Goal: Task Accomplishment & Management: Manage account settings

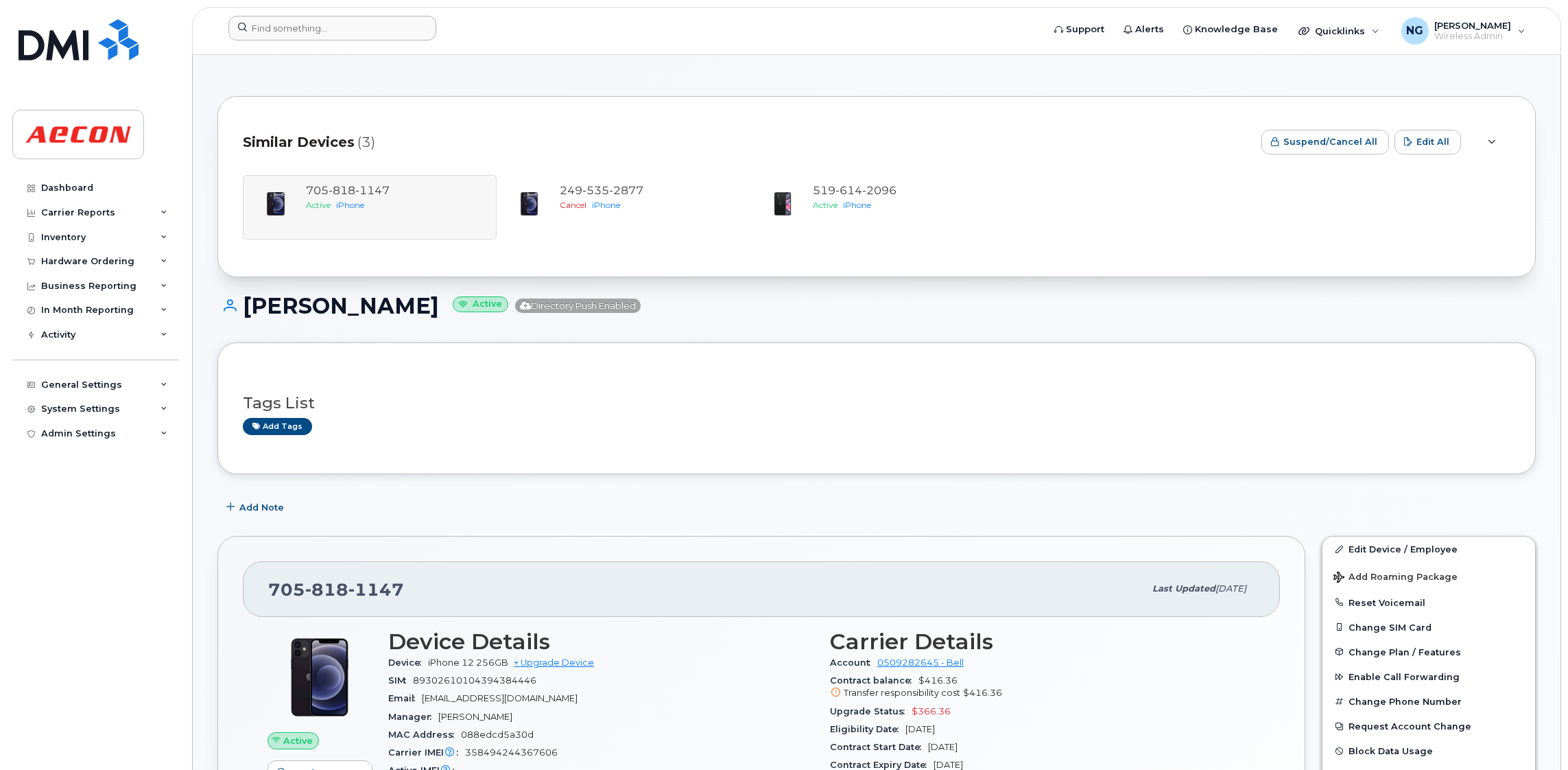
scroll to position [926, 0]
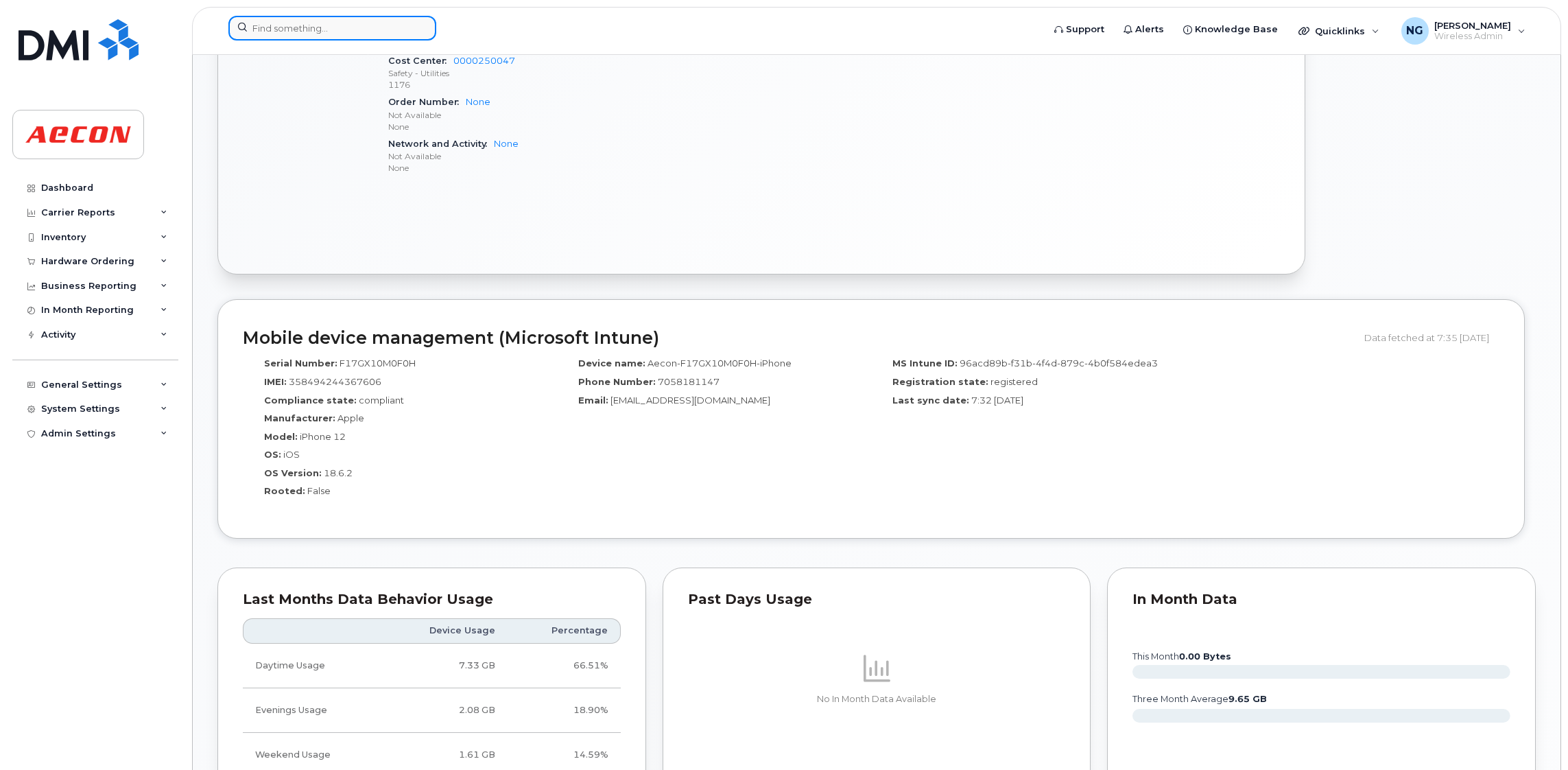
click at [356, 23] on input at bounding box center [332, 28] width 208 height 25
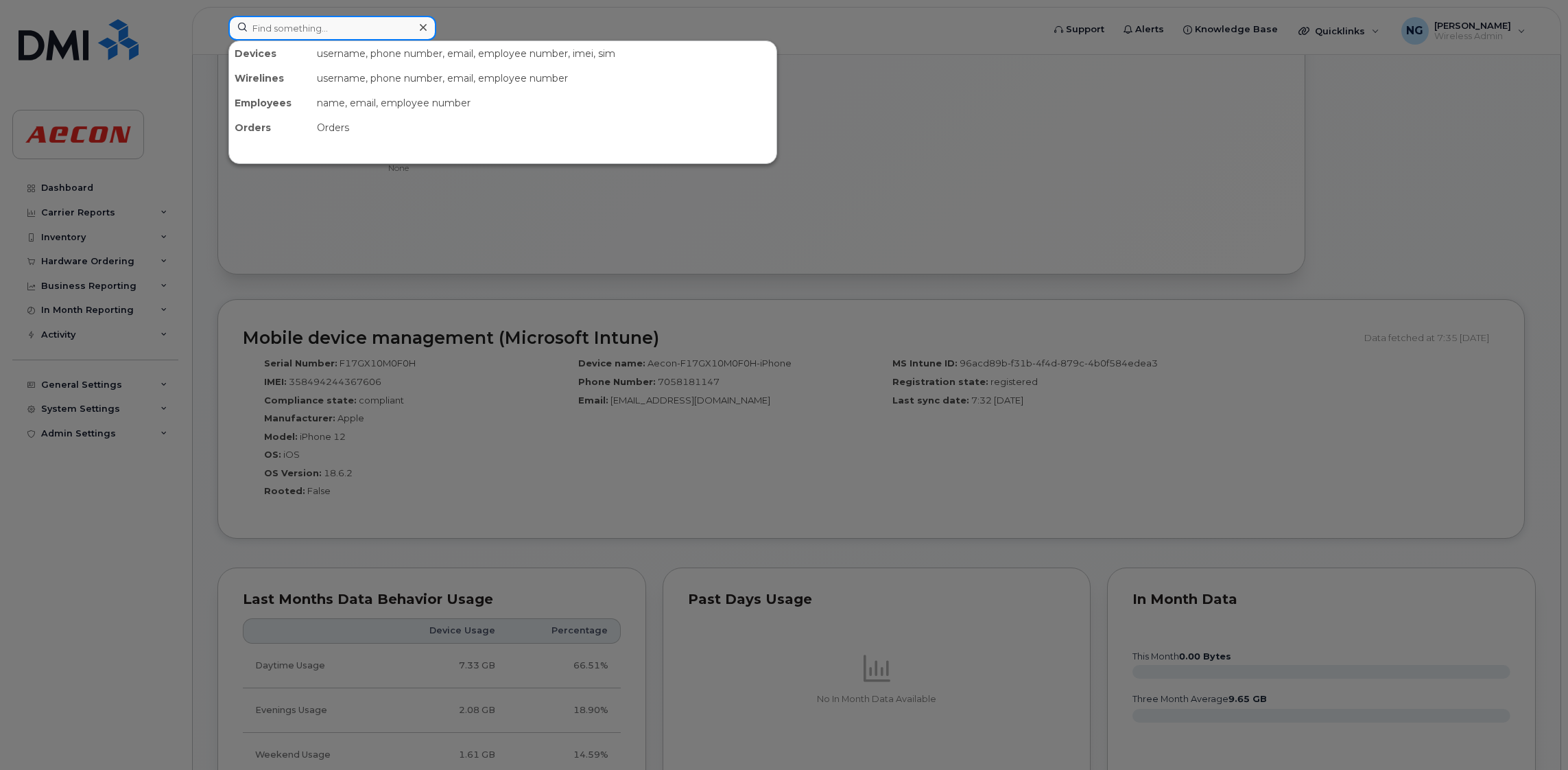
type input "2"
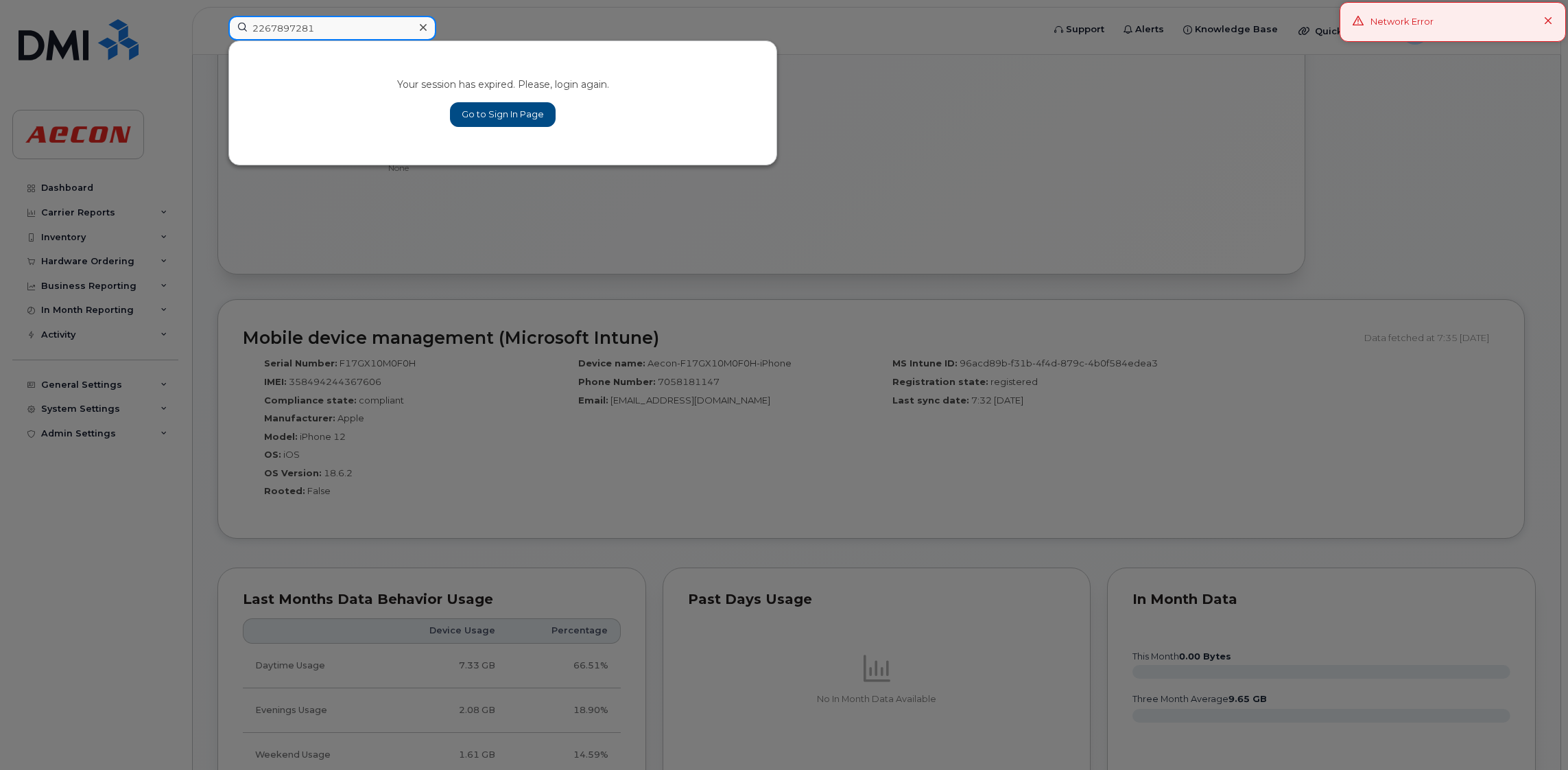
type input "2267897281"
drag, startPoint x: 334, startPoint y: 32, endPoint x: 44, endPoint y: 7, distance: 291.1
click at [217, 16] on div "2267897281 Your session has expired. Please, login again. Go to Sign In Page" at bounding box center [630, 31] width 827 height 30
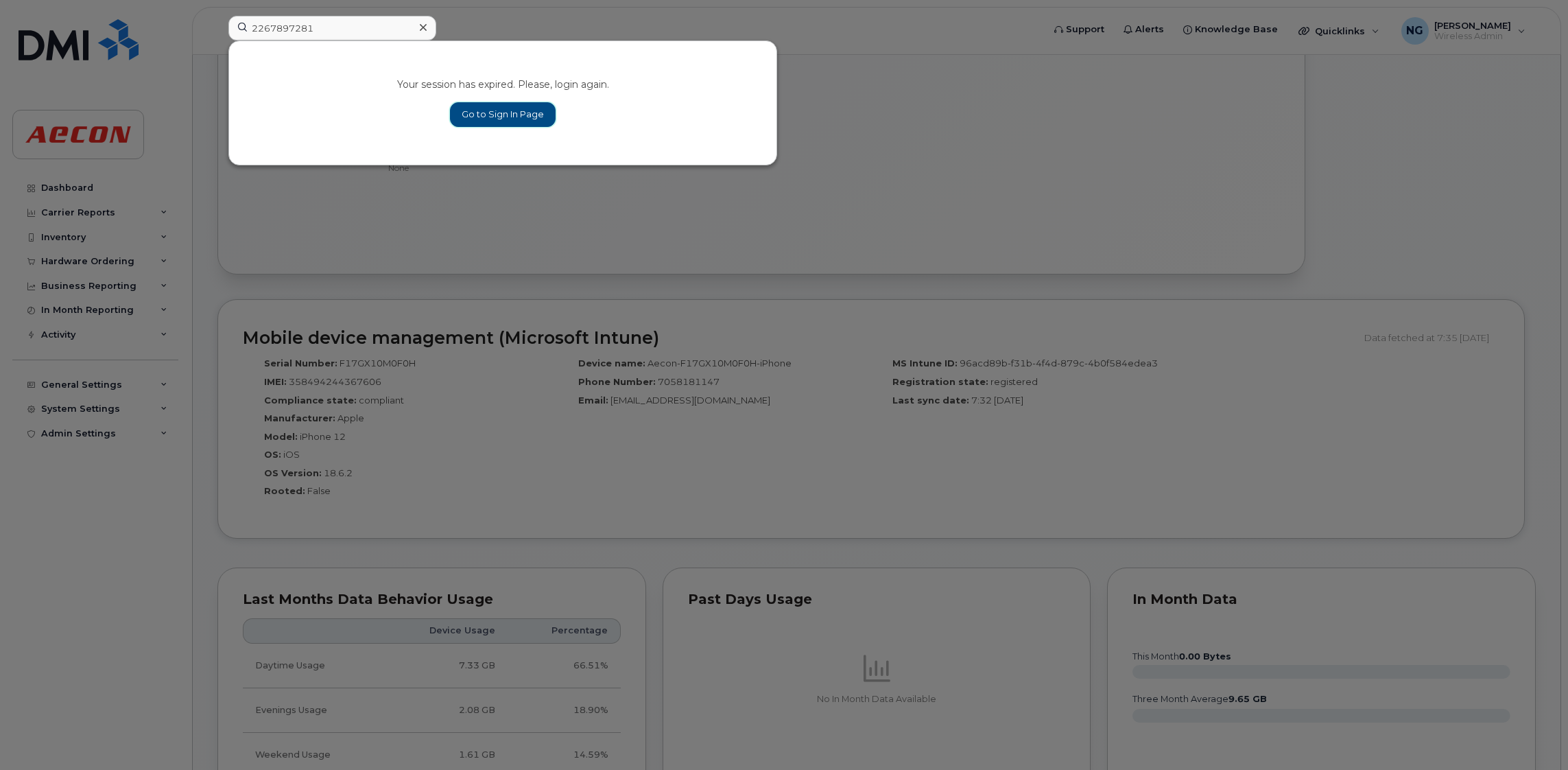
click at [525, 112] on link "Go to Sign In Page" at bounding box center [502, 114] width 106 height 25
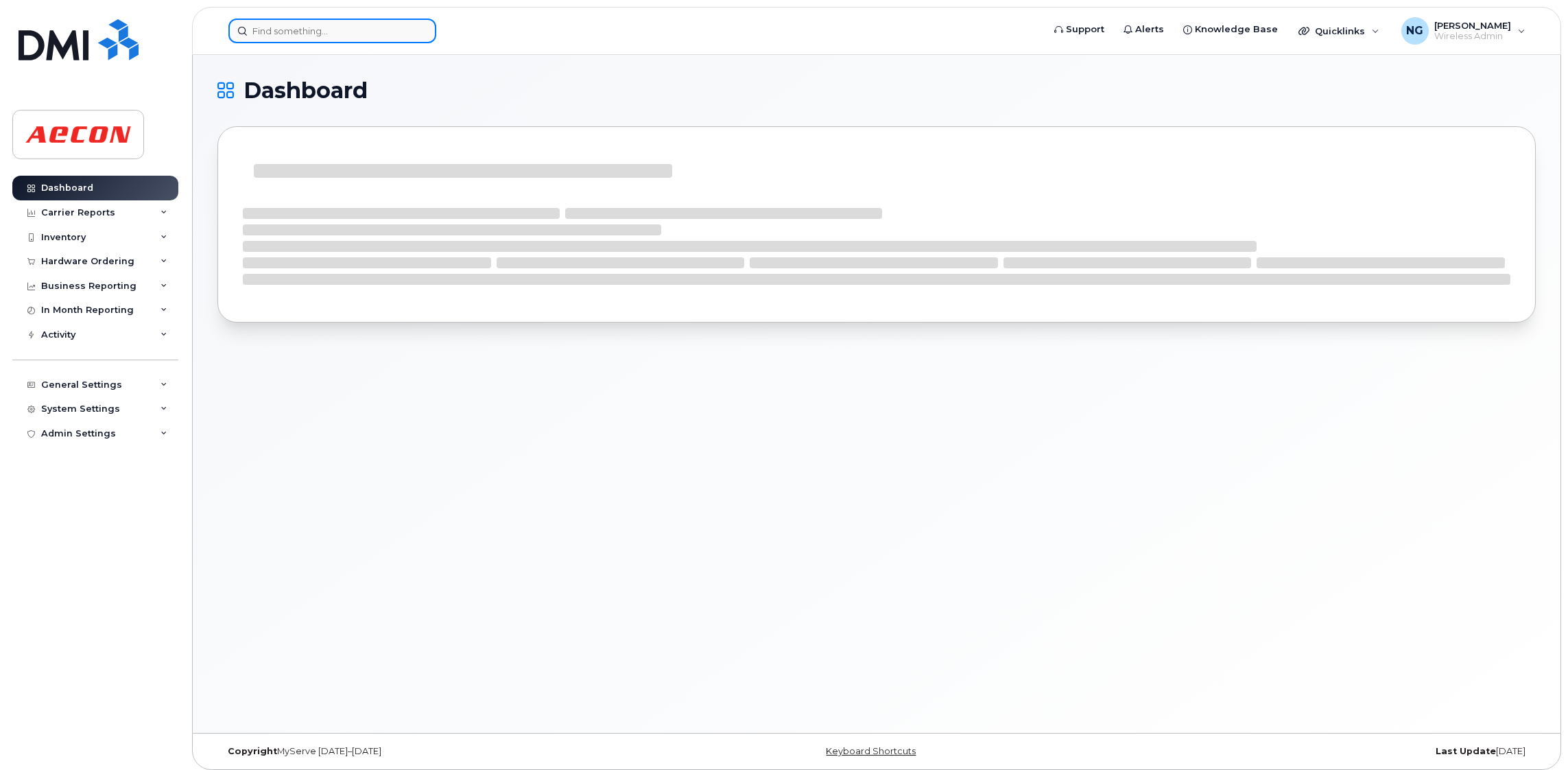
click at [302, 36] on input at bounding box center [332, 30] width 208 height 25
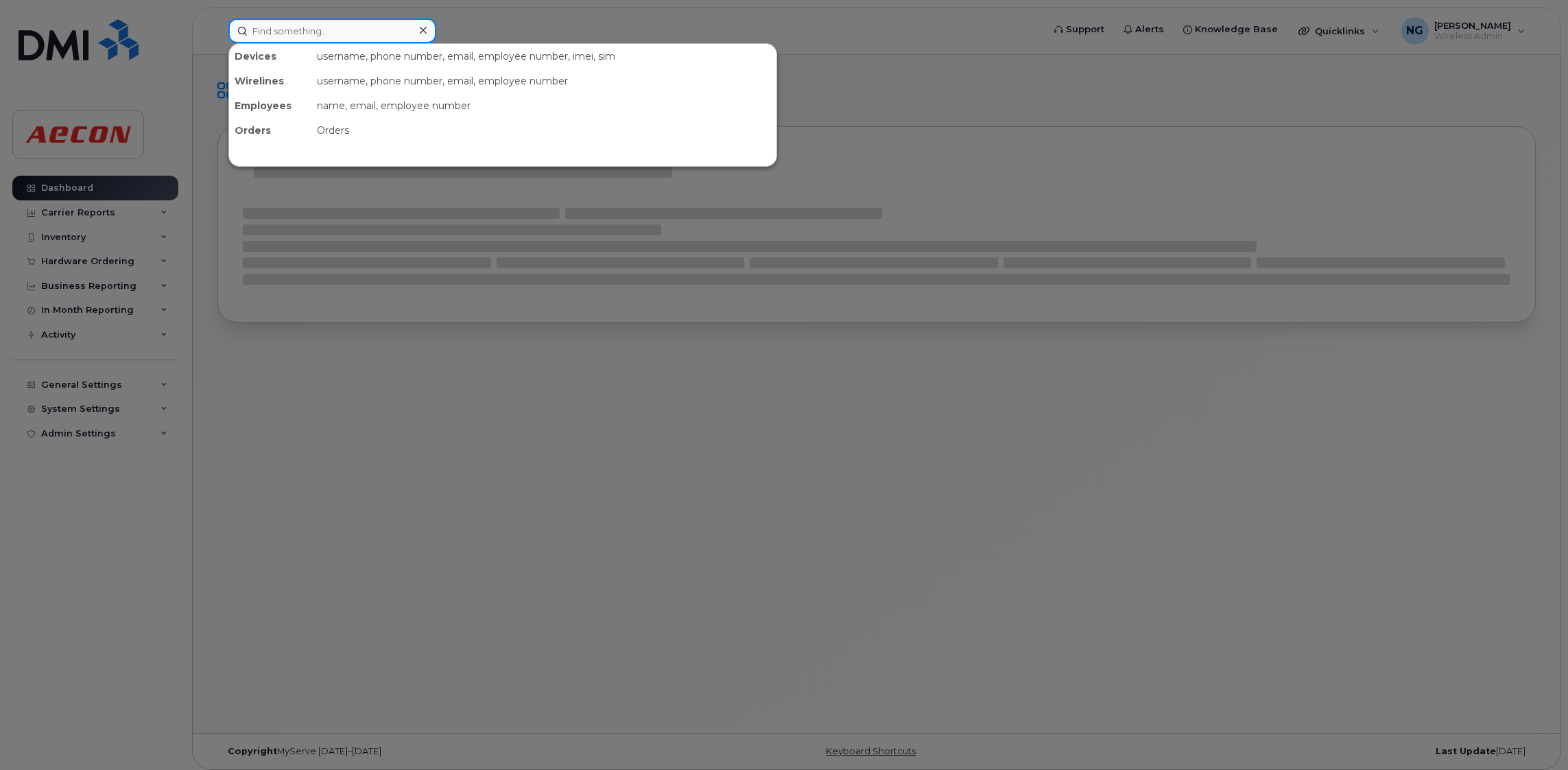
paste input "2267897281"
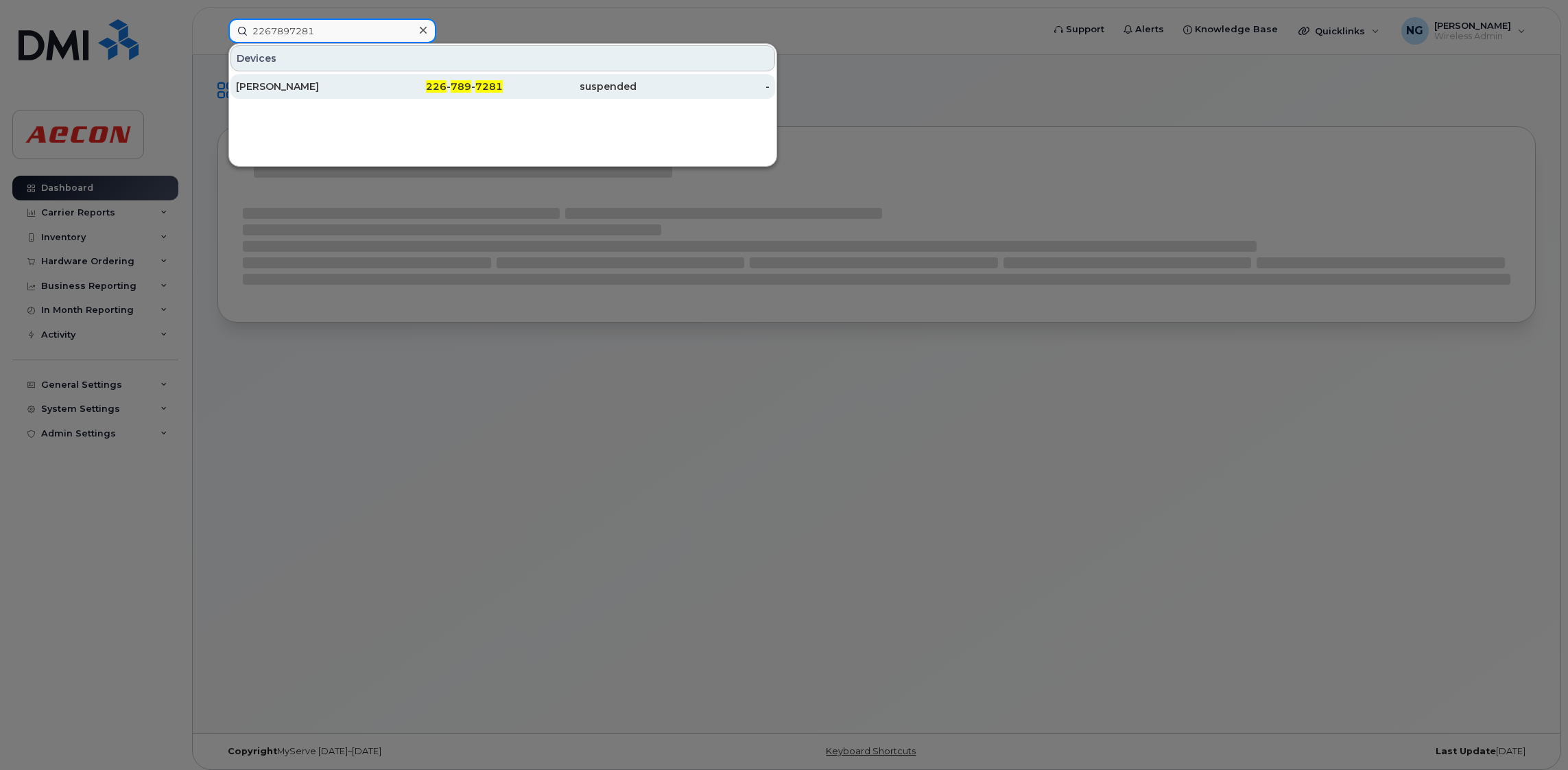
type input "2267897281"
click at [485, 85] on span "7281" at bounding box center [489, 87] width 27 height 13
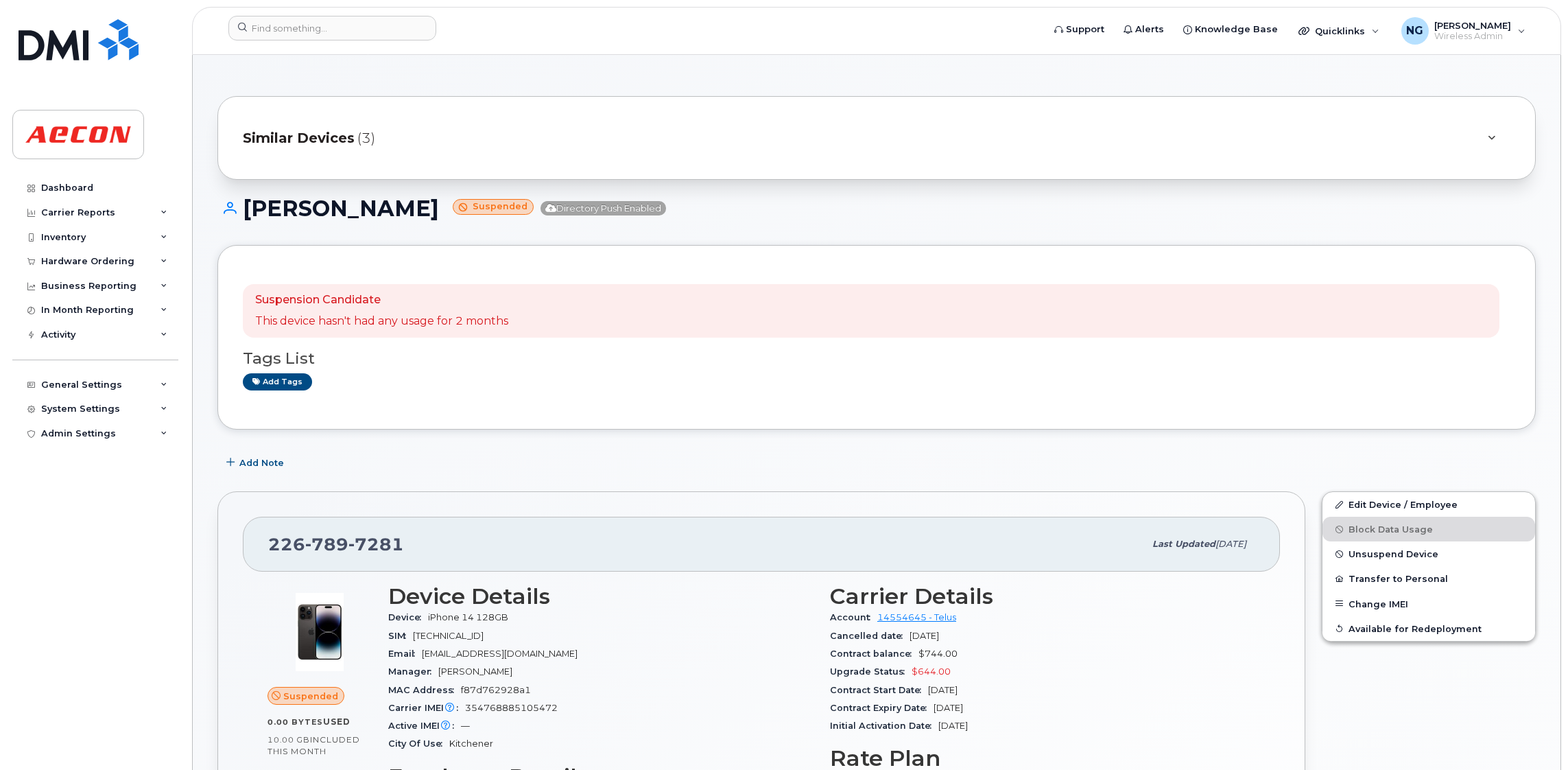
click at [322, 10] on header "Support Alerts Knowledge Base Quicklinks Suspend / Cancel Device Change SIM Car…" at bounding box center [876, 31] width 1369 height 48
click at [318, 20] on input at bounding box center [332, 28] width 208 height 25
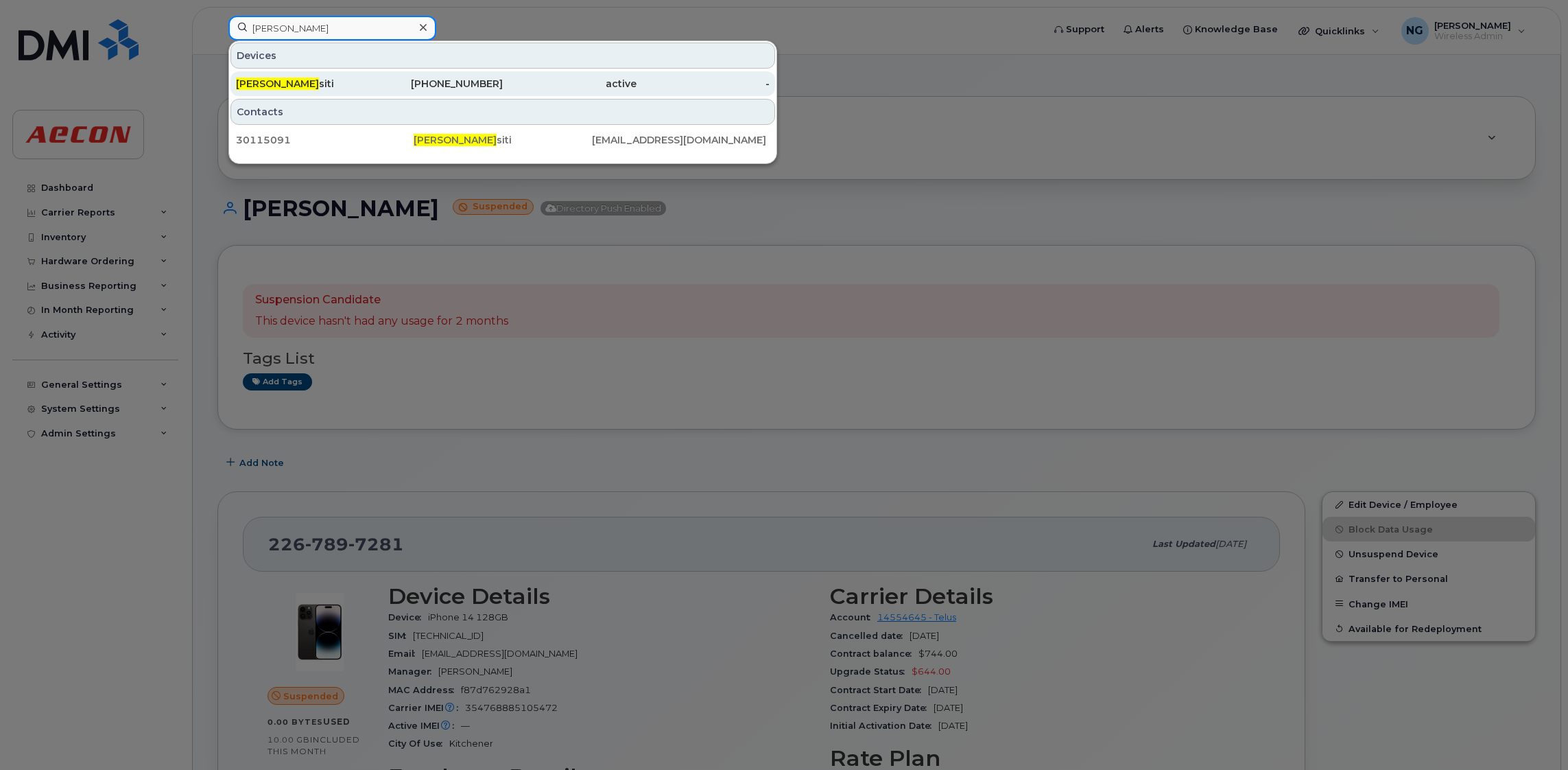
type input "marco mi"
click at [471, 90] on div "226-789-3106" at bounding box center [436, 84] width 134 height 14
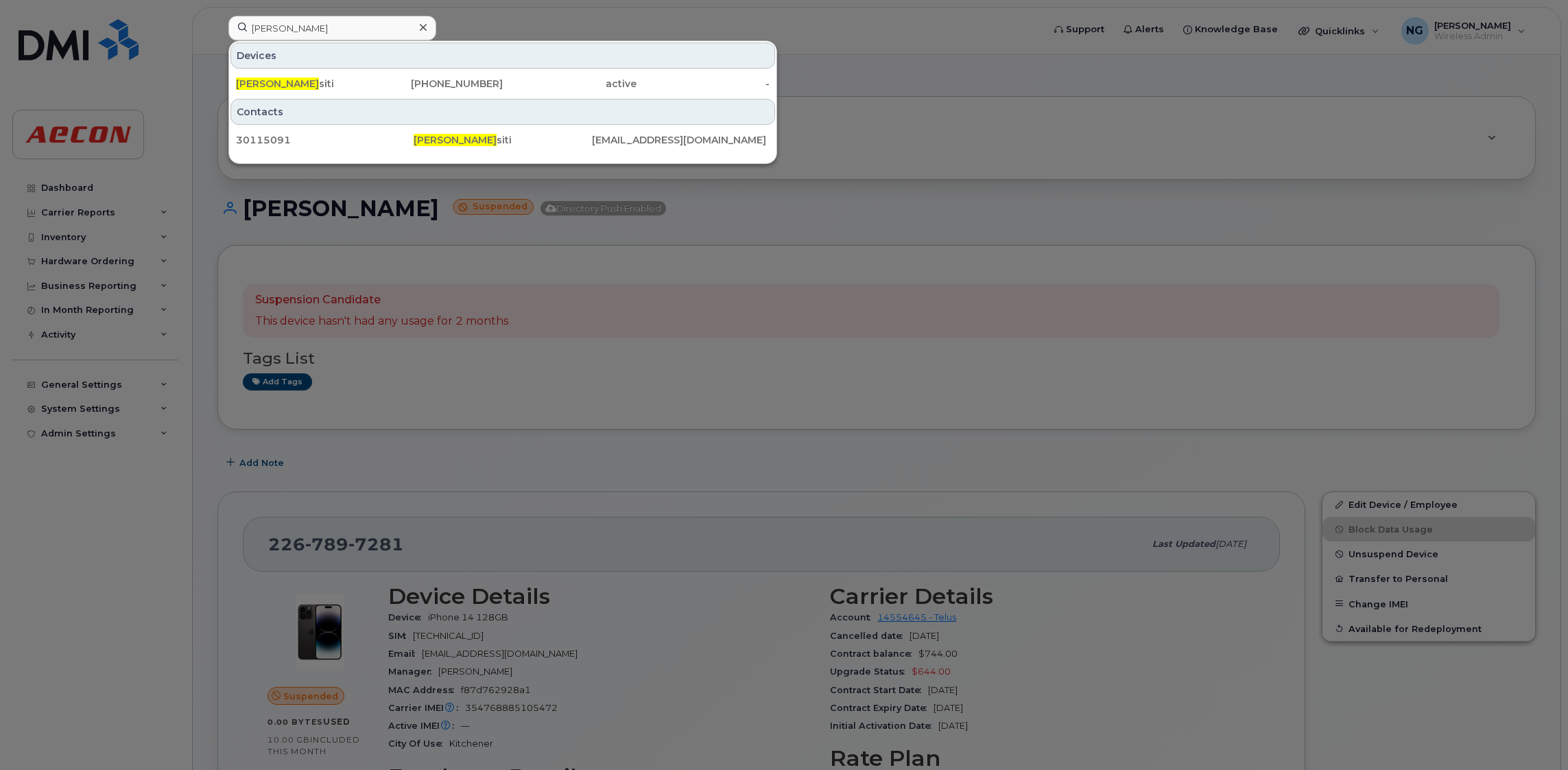
drag, startPoint x: 471, startPoint y: 90, endPoint x: 434, endPoint y: 99, distance: 38.1
click at [471, 90] on div "226-789-3106" at bounding box center [436, 84] width 134 height 14
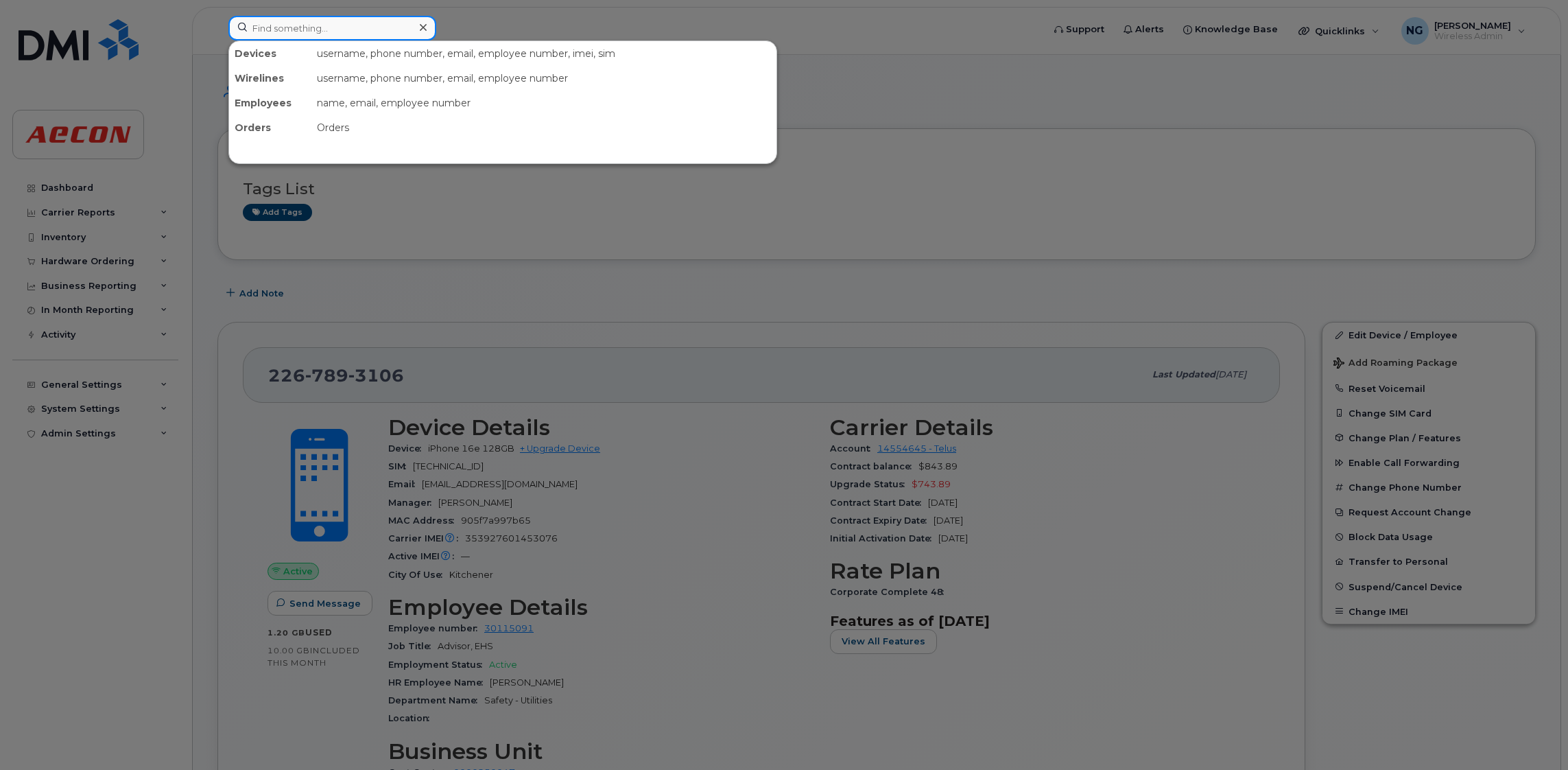
click at [371, 29] on input at bounding box center [332, 28] width 208 height 25
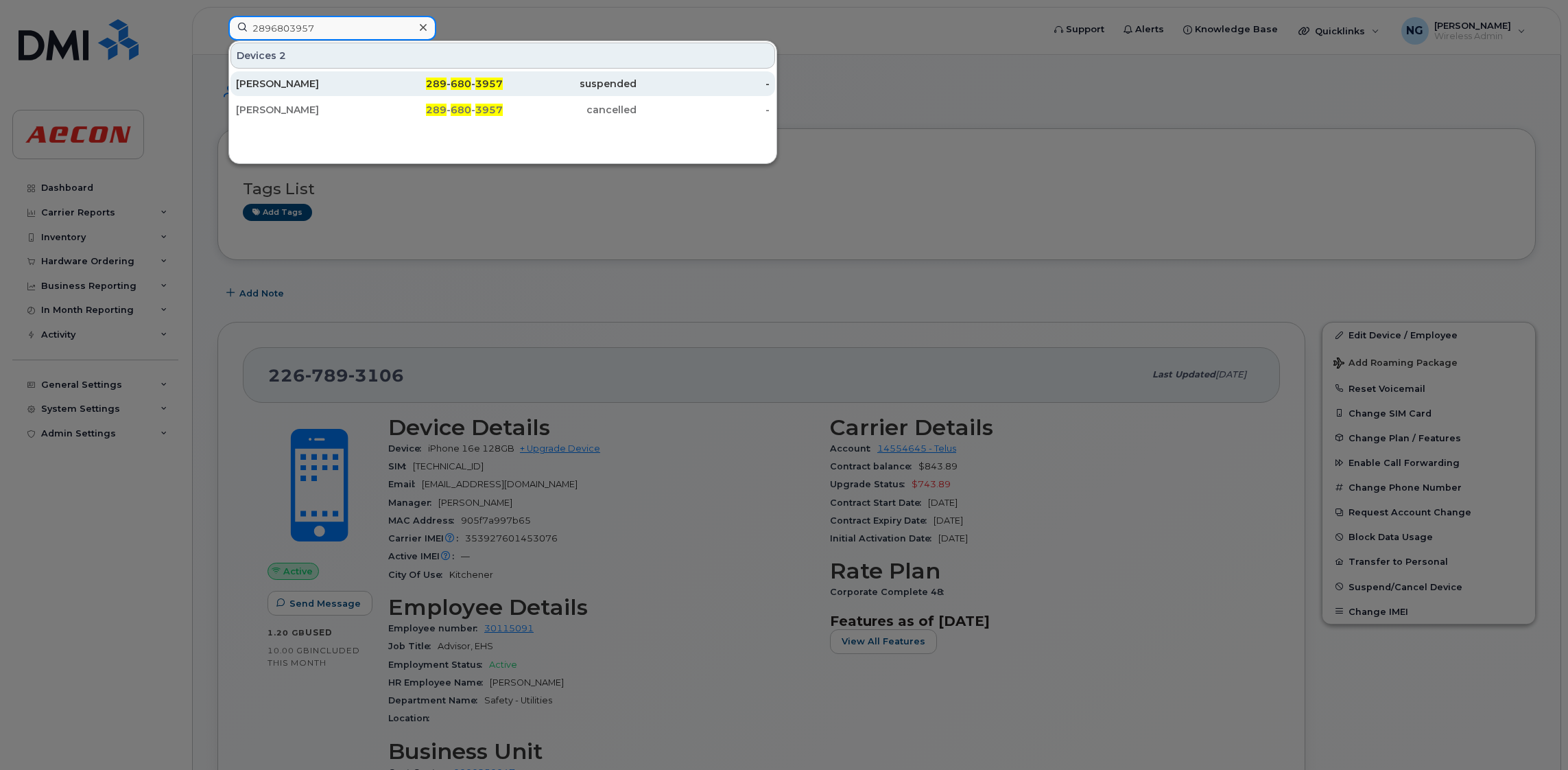
type input "2896803957"
click at [460, 88] on span "680" at bounding box center [460, 84] width 20 height 13
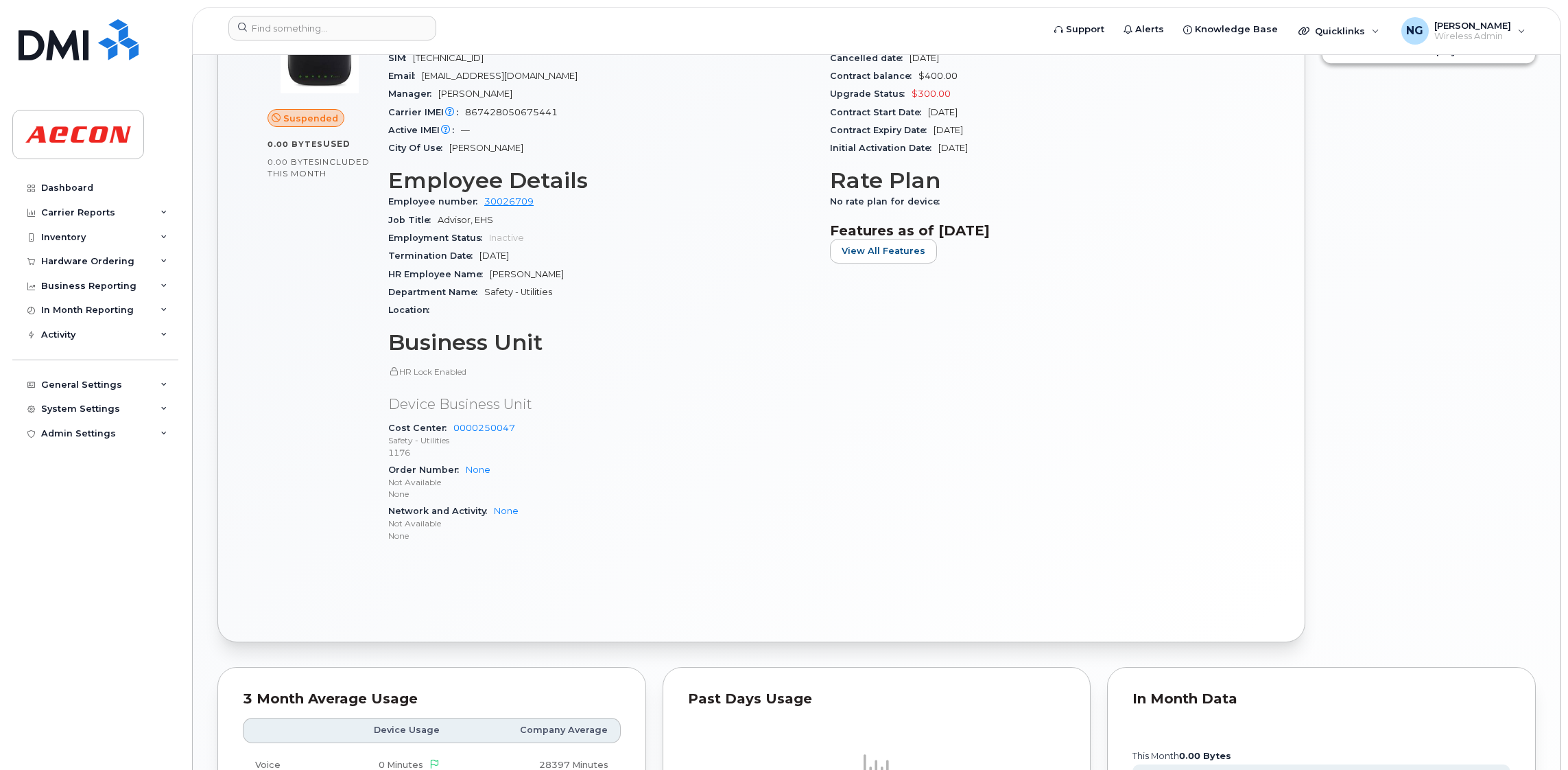
scroll to position [376, 0]
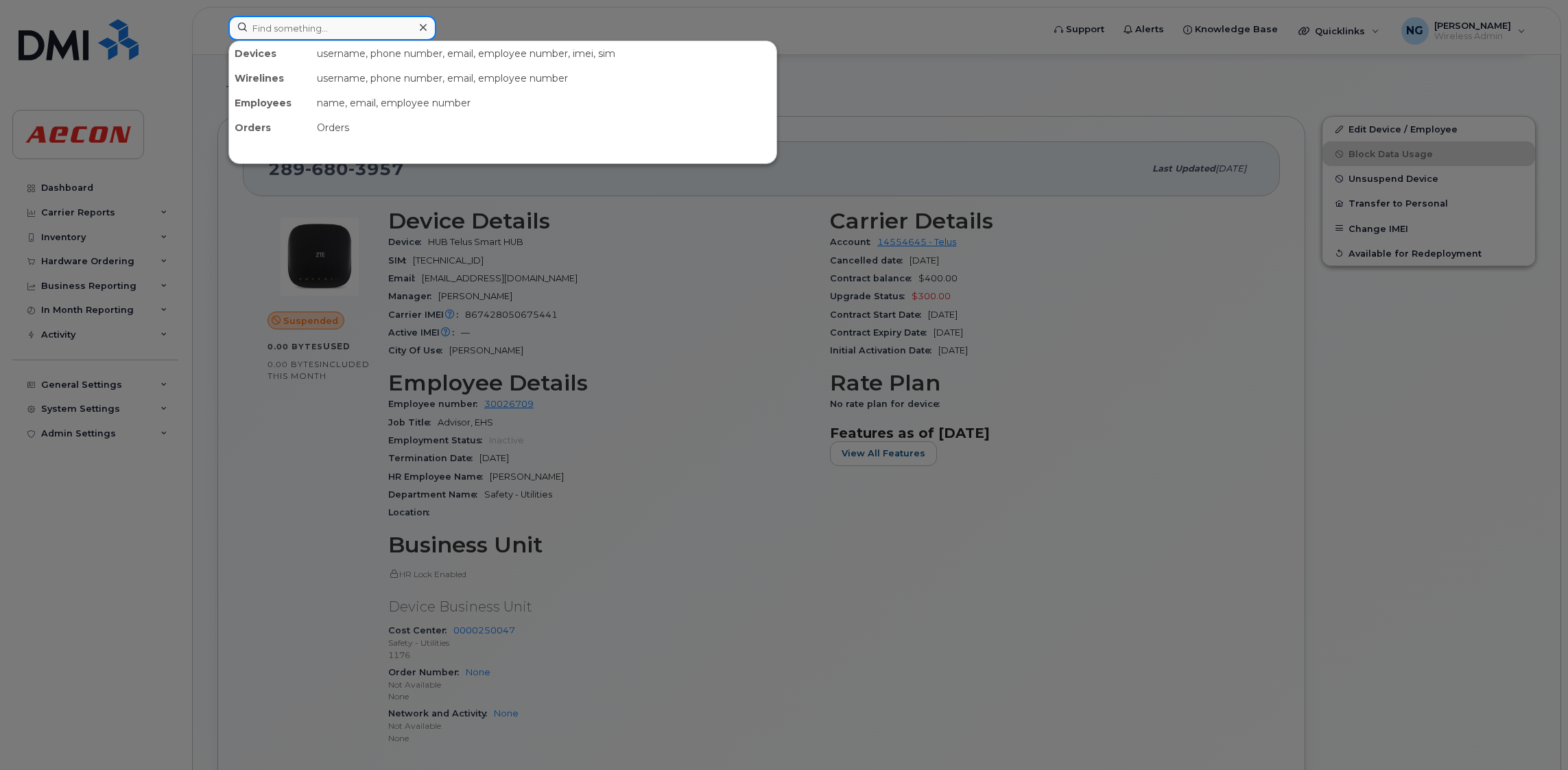
click at [332, 22] on input at bounding box center [332, 28] width 208 height 25
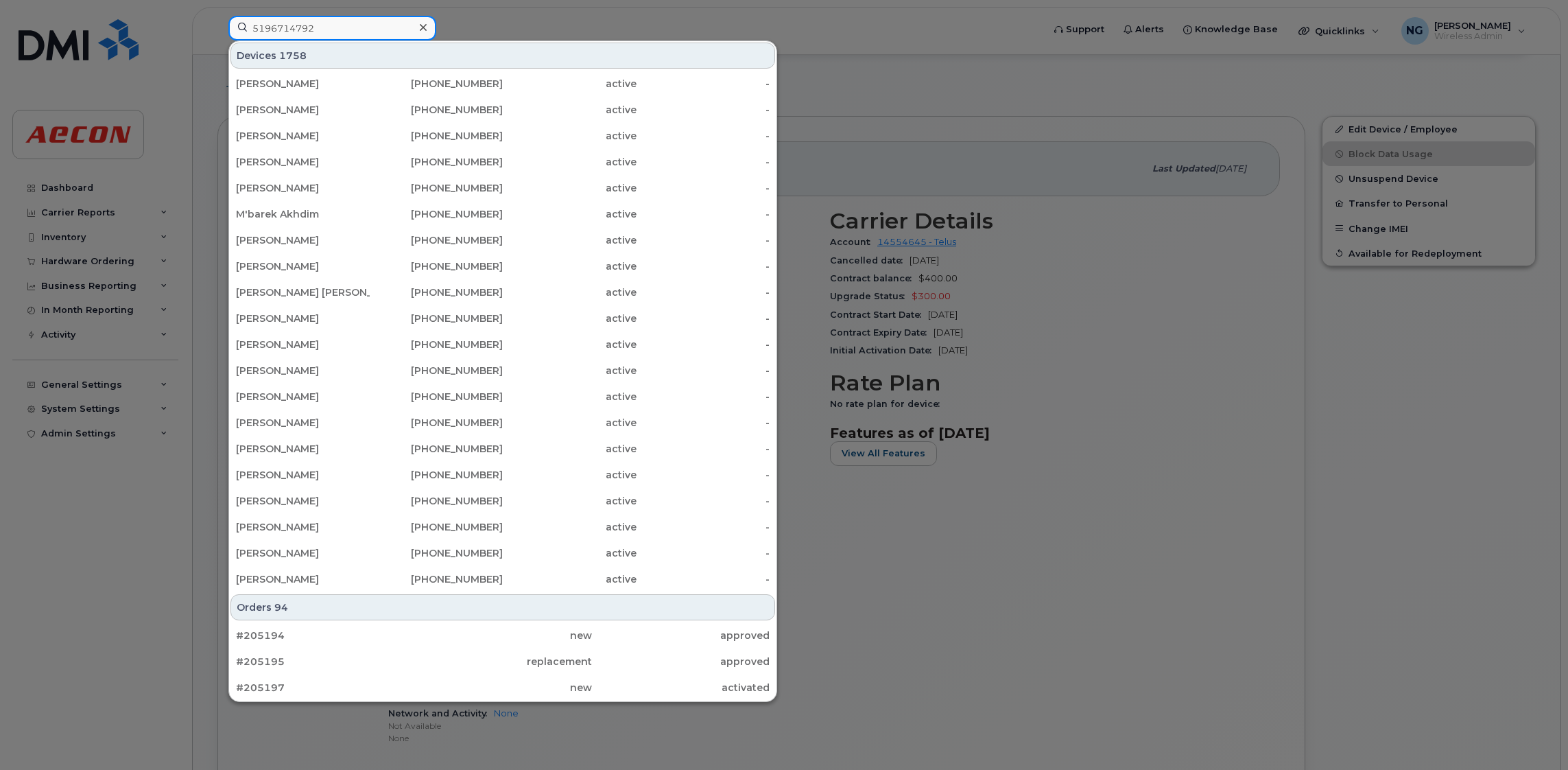
type input "5196714792"
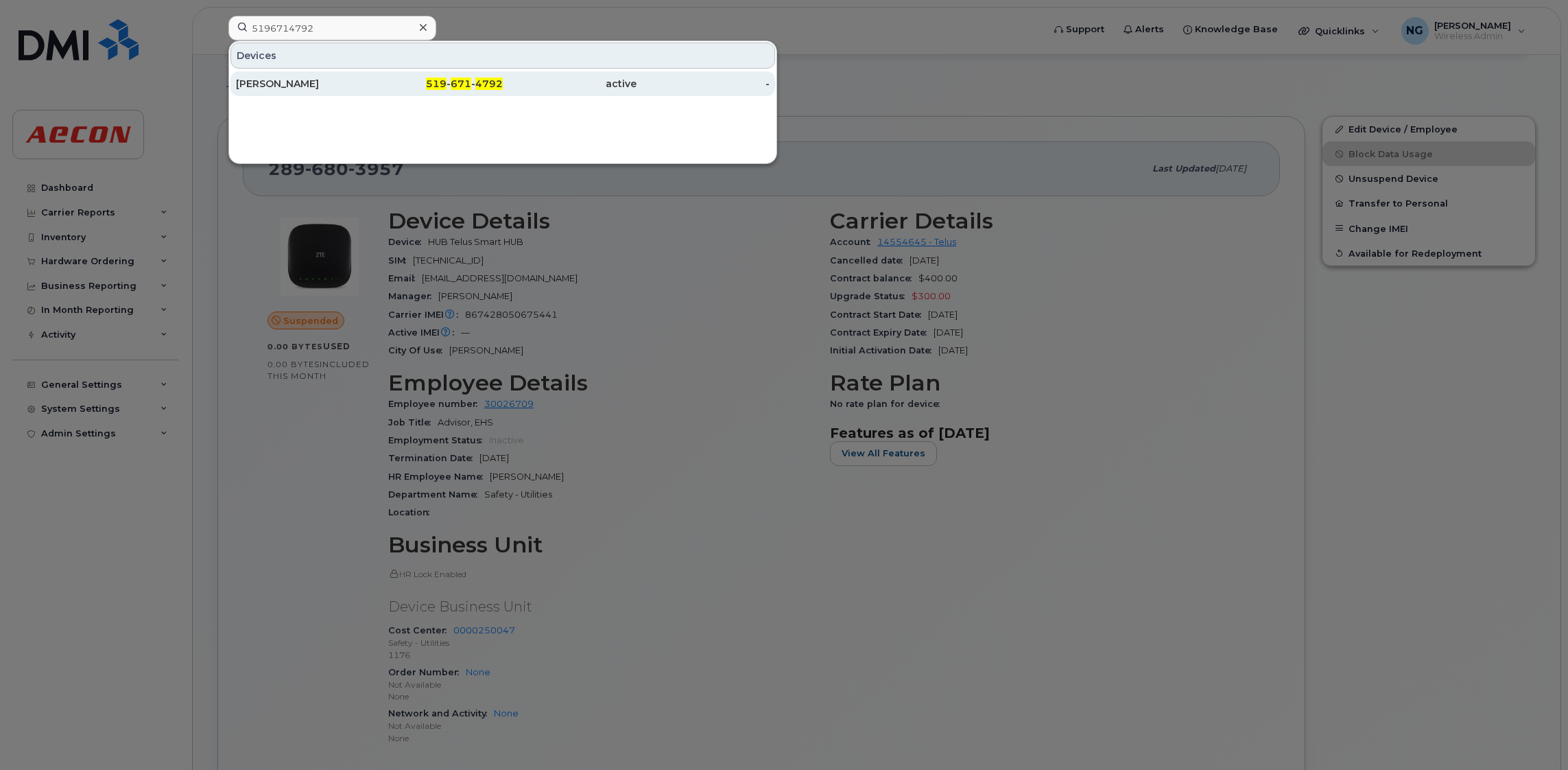
click at [499, 85] on span "4792" at bounding box center [489, 84] width 27 height 13
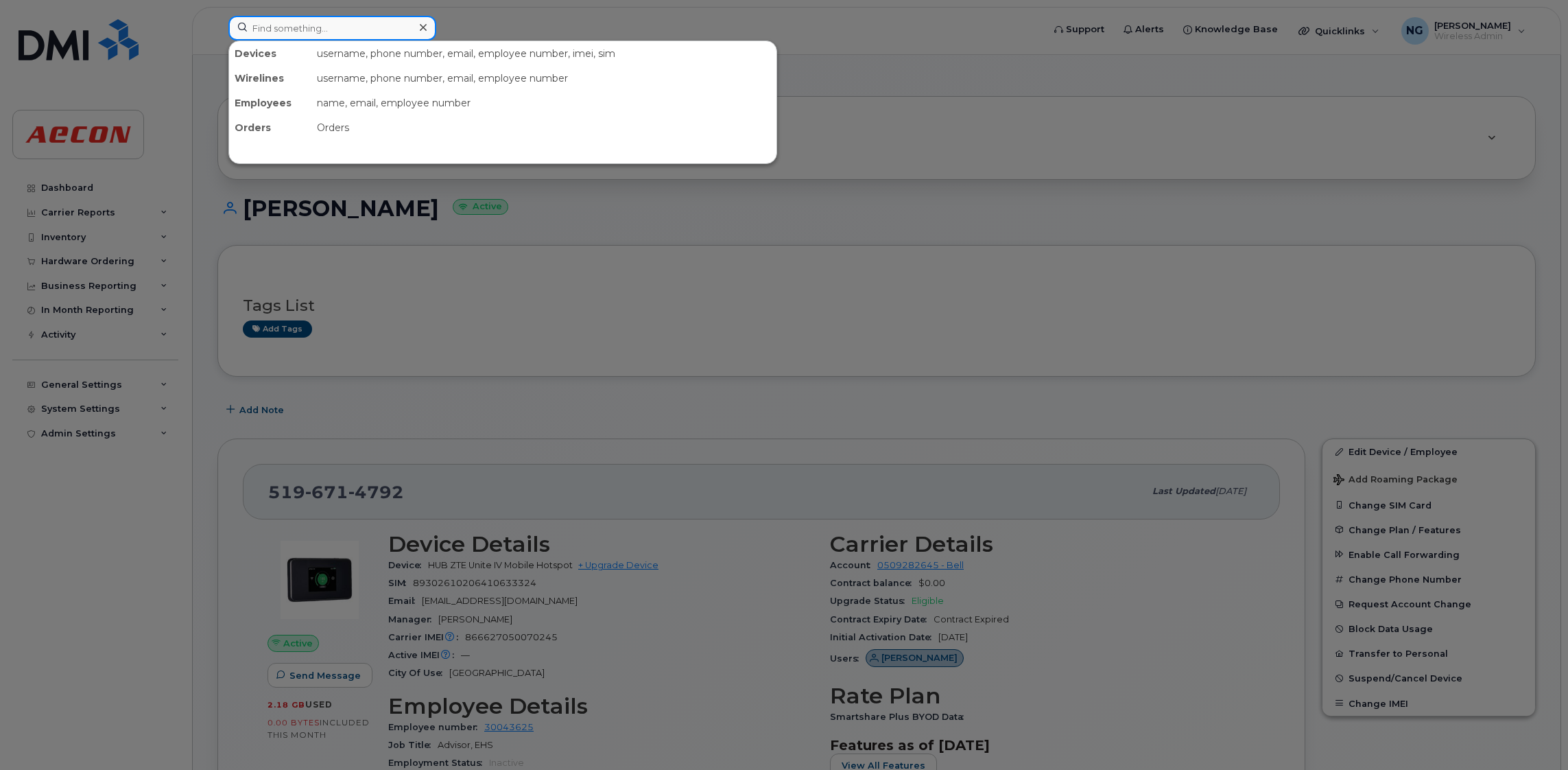
click at [314, 30] on input at bounding box center [332, 28] width 208 height 25
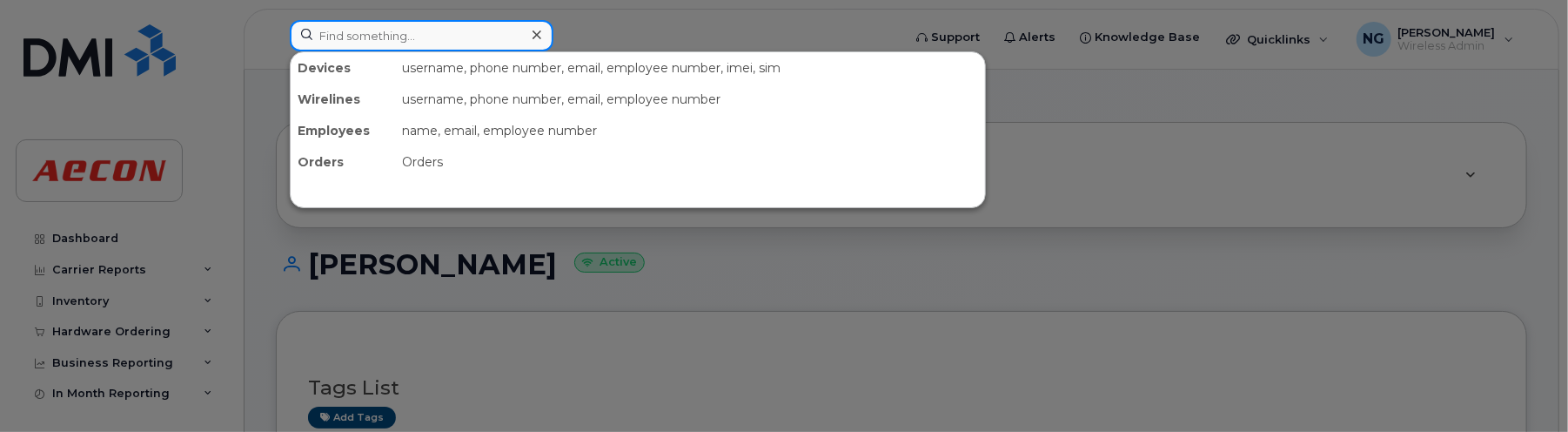
drag, startPoint x: 383, startPoint y: 20, endPoint x: 401, endPoint y: 12, distance: 19.7
click at [383, 20] on input at bounding box center [421, 36] width 264 height 31
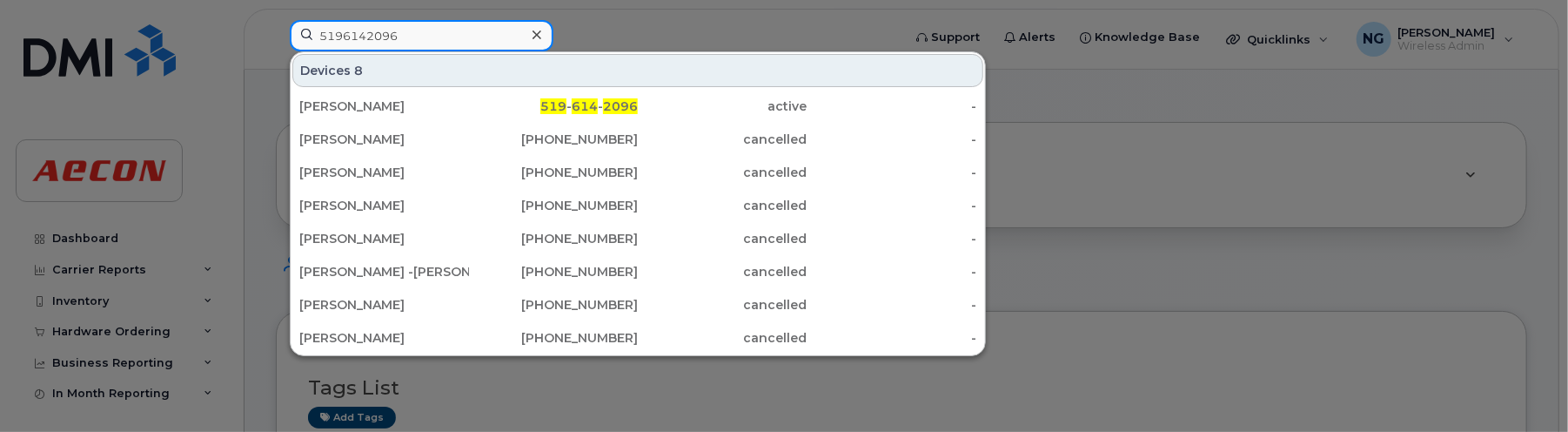
type input "5196142096"
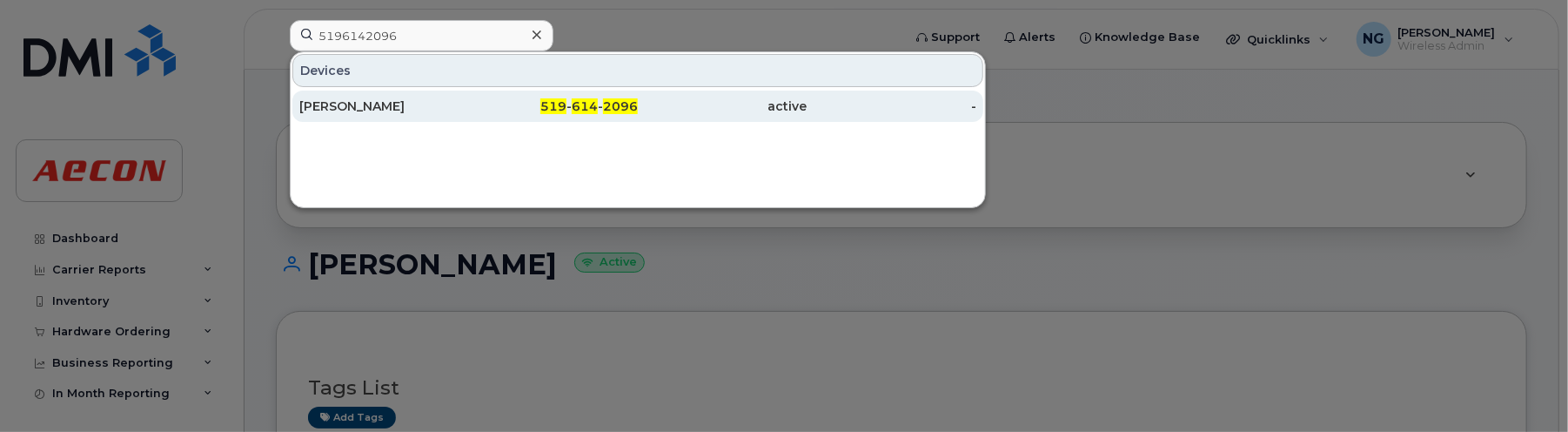
click at [604, 100] on span "2096" at bounding box center [620, 107] width 35 height 16
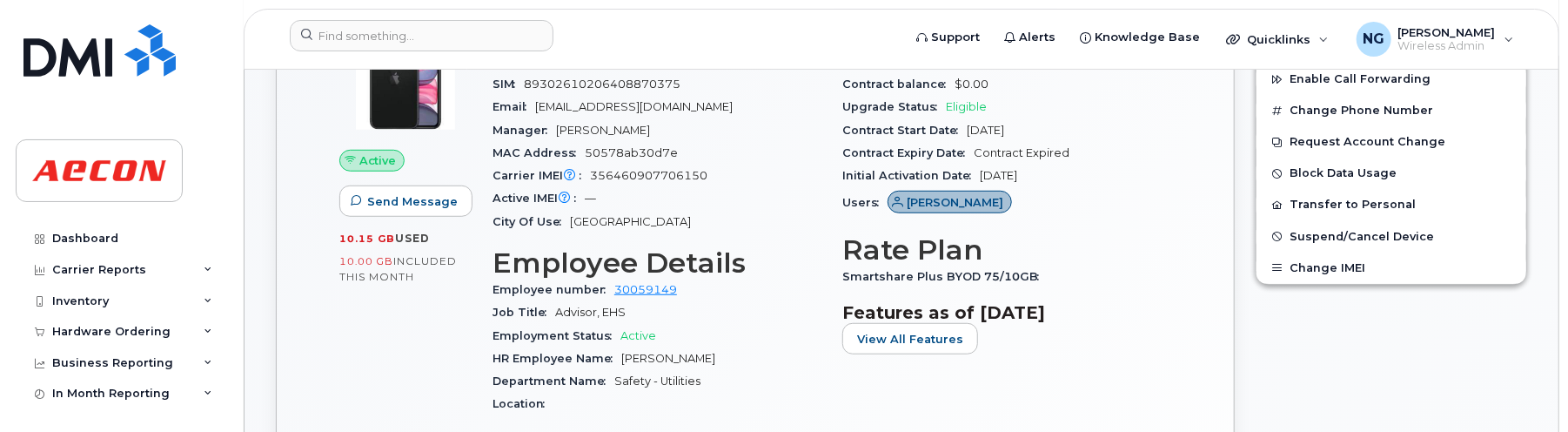
scroll to position [525, 0]
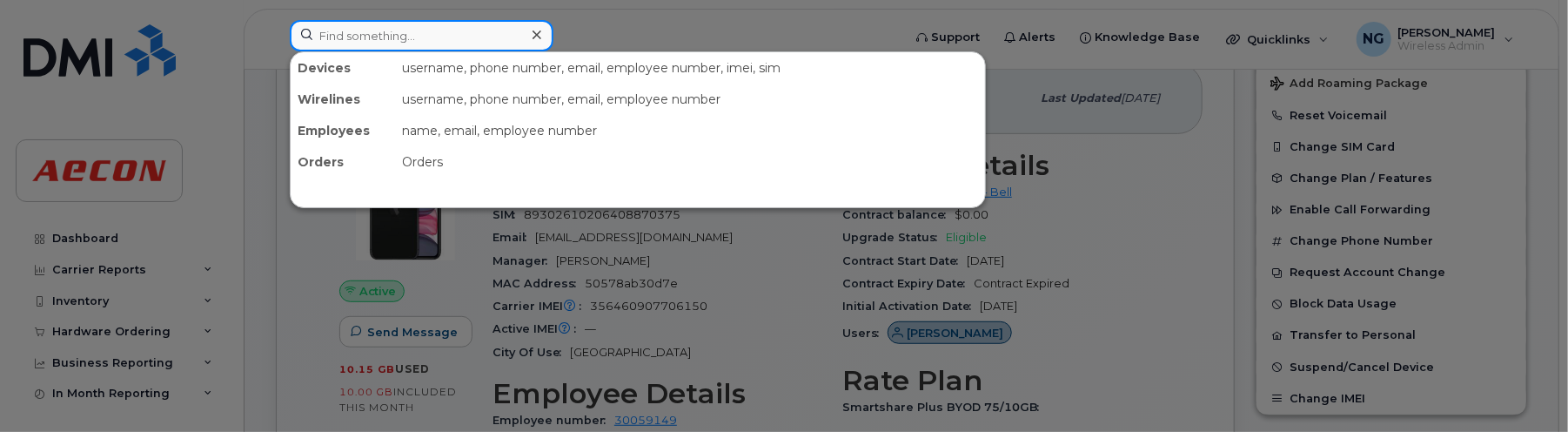
drag, startPoint x: 357, startPoint y: 44, endPoint x: 577, endPoint y: 169, distance: 253.0
click at [354, 52] on div "Devices username, phone number, email, employee number, imei, sim Wirelines use…" at bounding box center [590, 36] width 601 height 31
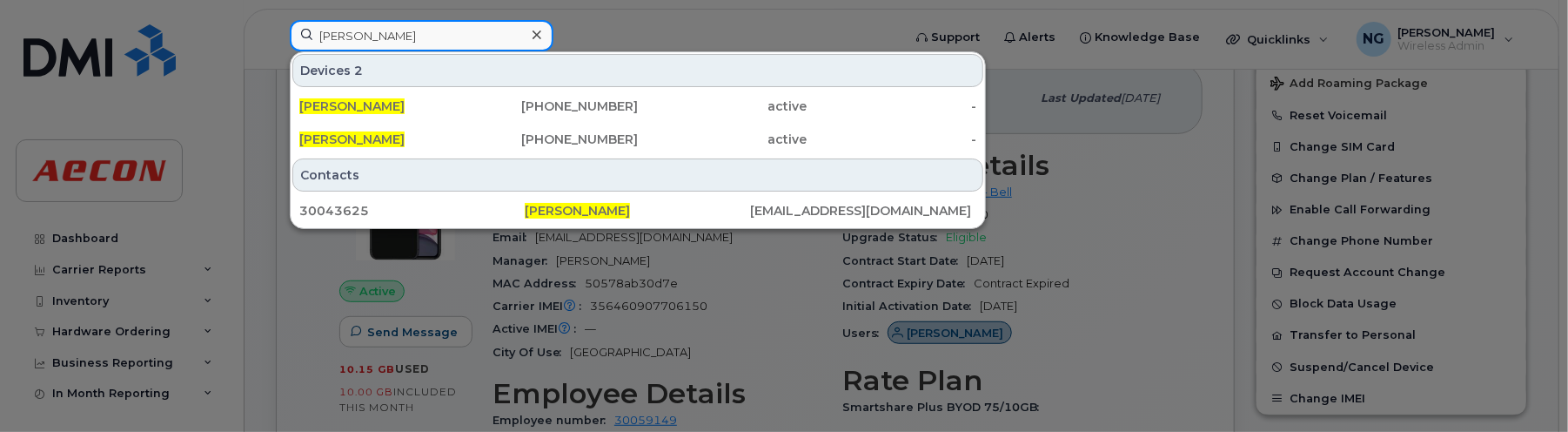
type input "[PERSON_NAME]"
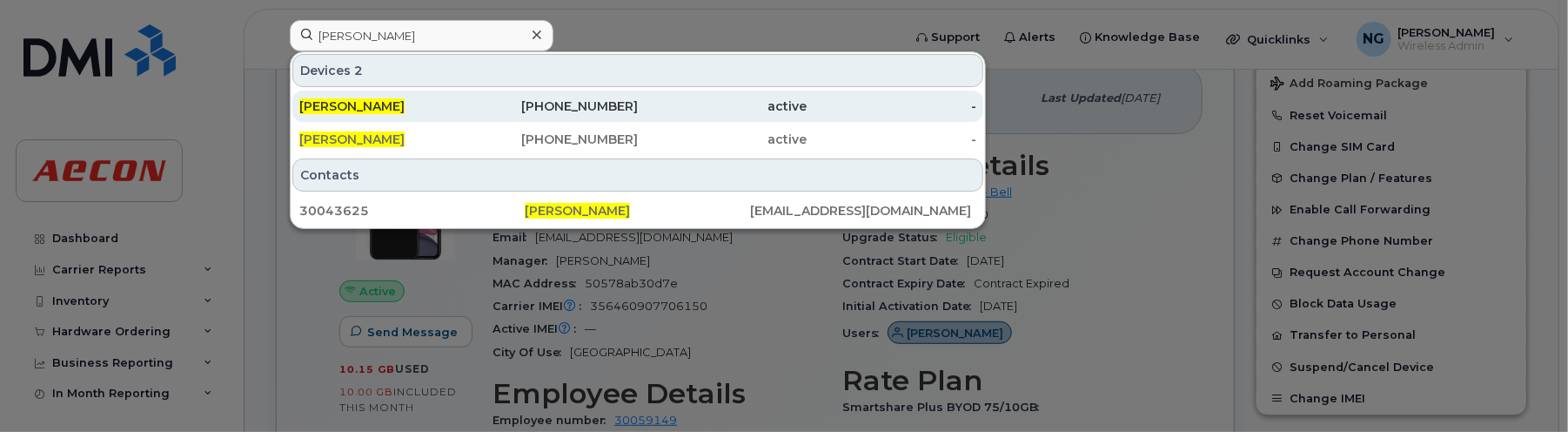
click at [639, 108] on div "active" at bounding box center [722, 107] width 170 height 18
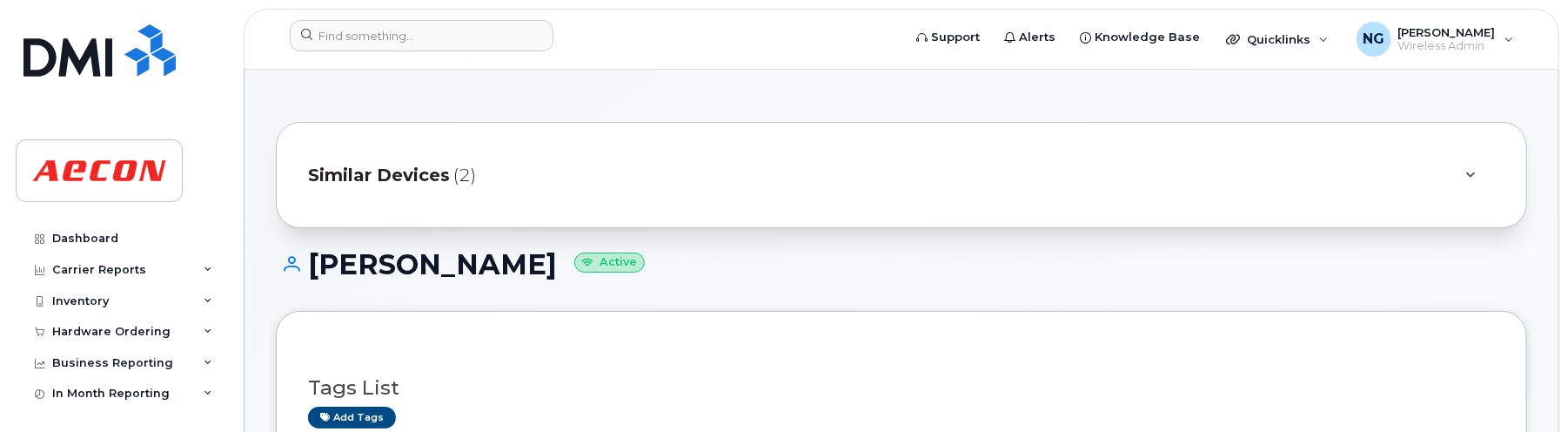
click at [446, 182] on span "Similar Devices" at bounding box center [379, 175] width 142 height 25
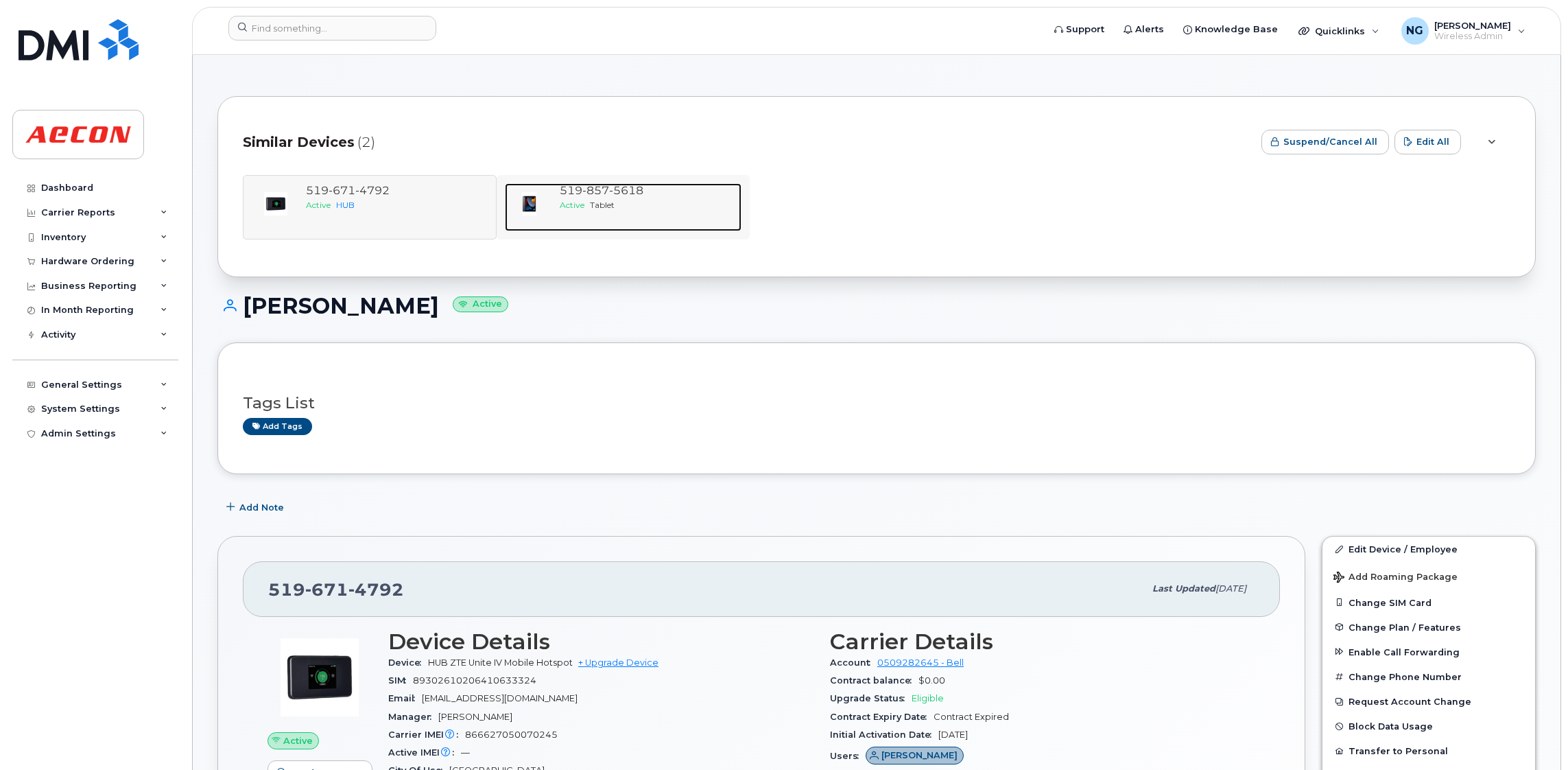
click at [589, 189] on span "857" at bounding box center [595, 190] width 27 height 13
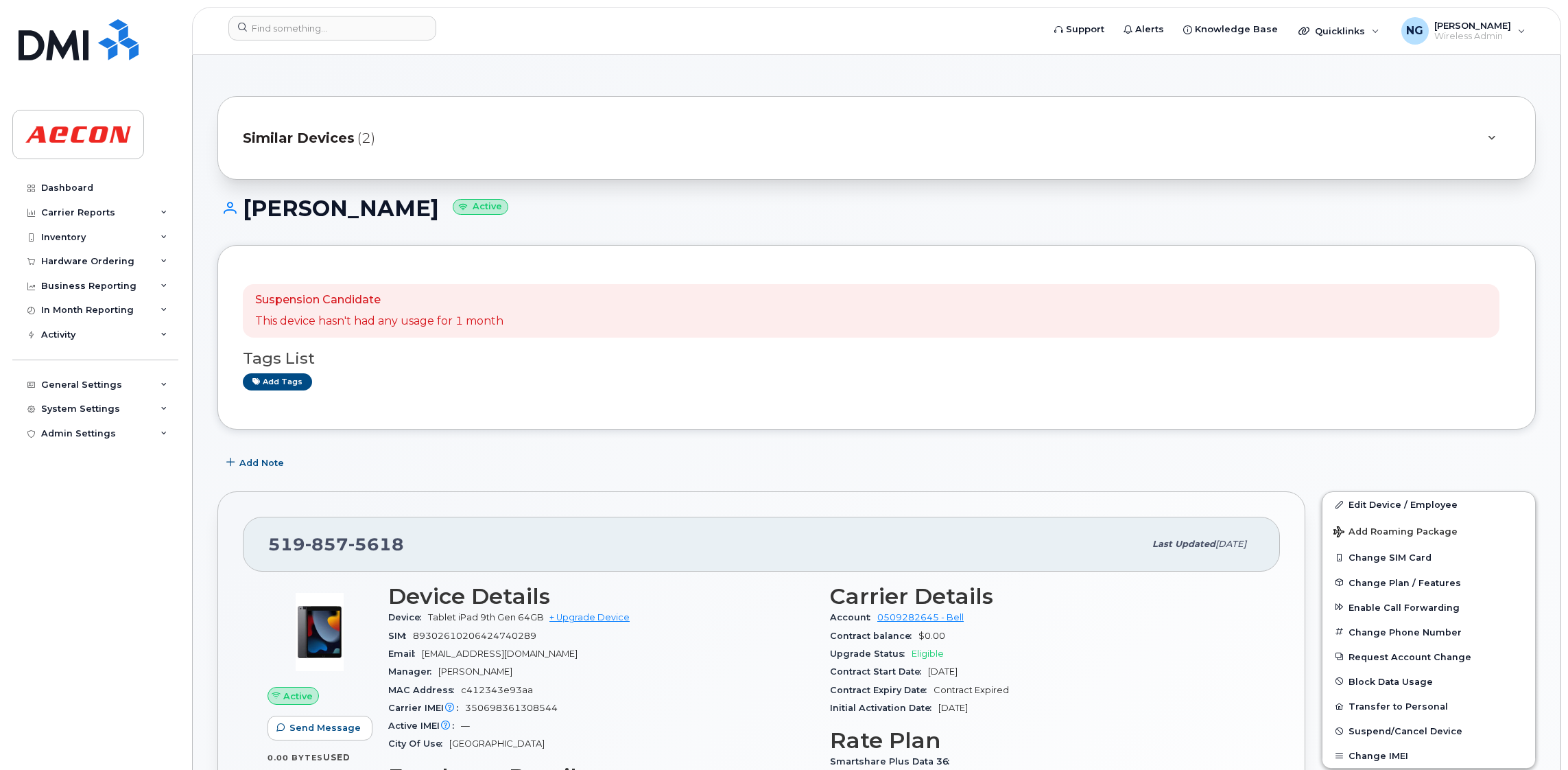
click at [348, 140] on span "Similar Devices" at bounding box center [299, 138] width 112 height 20
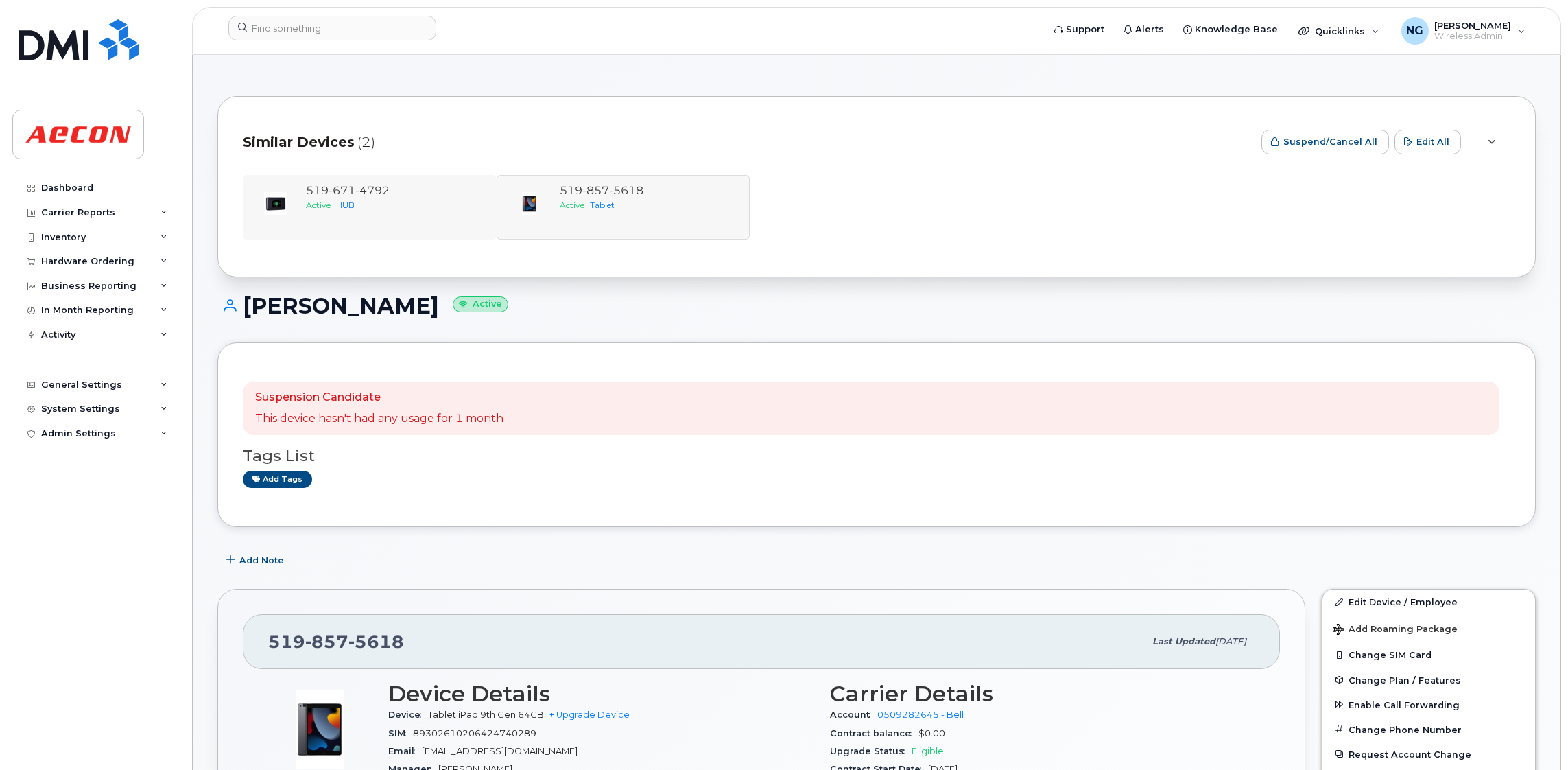
click at [317, 181] on div "[PHONE_NUMBER] Active HUB" at bounding box center [370, 207] width 254 height 64
click at [365, 203] on div "Active HUB" at bounding box center [394, 205] width 177 height 12
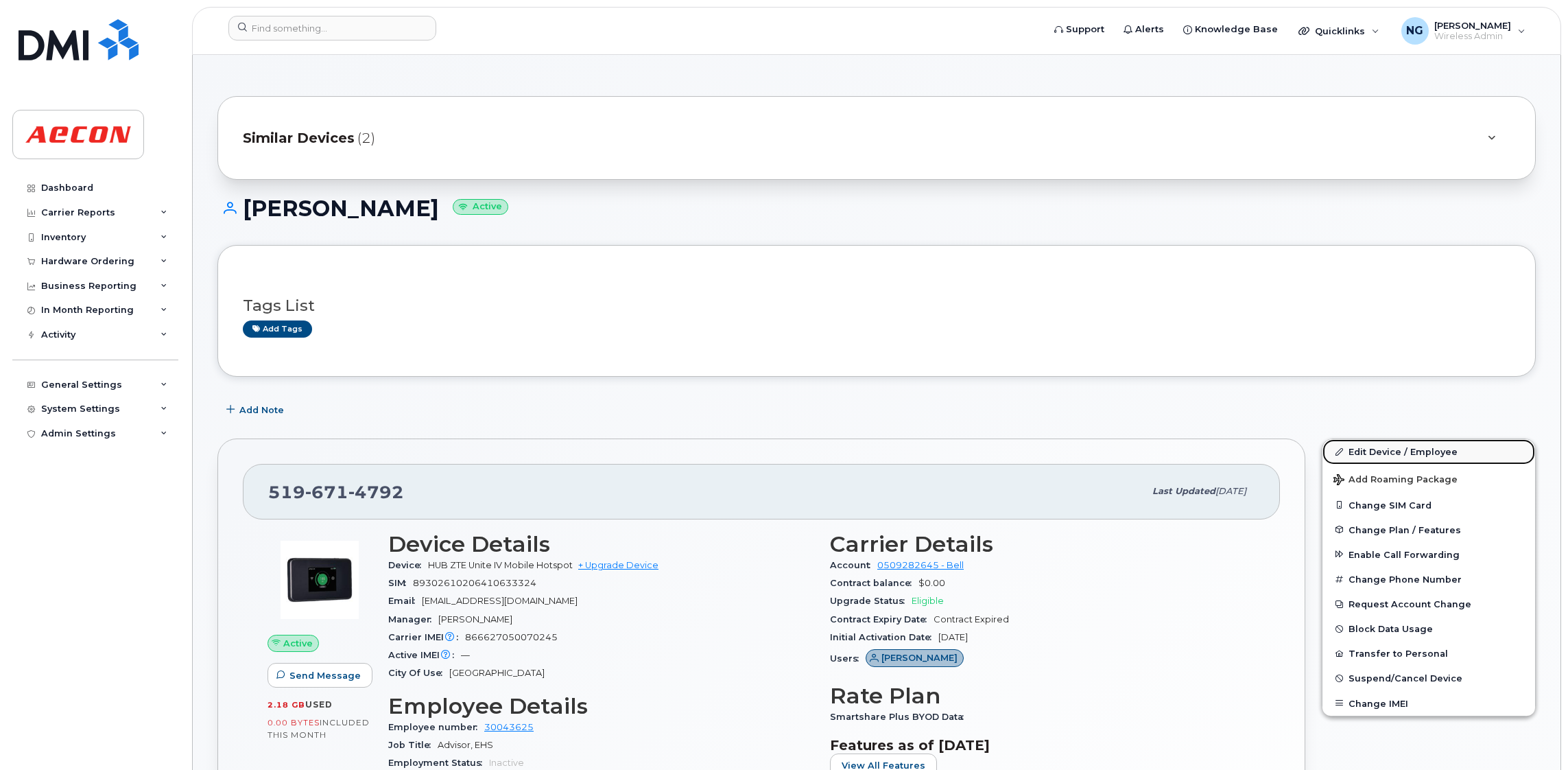
click at [1413, 449] on link "Edit Device / Employee" at bounding box center [1429, 451] width 213 height 25
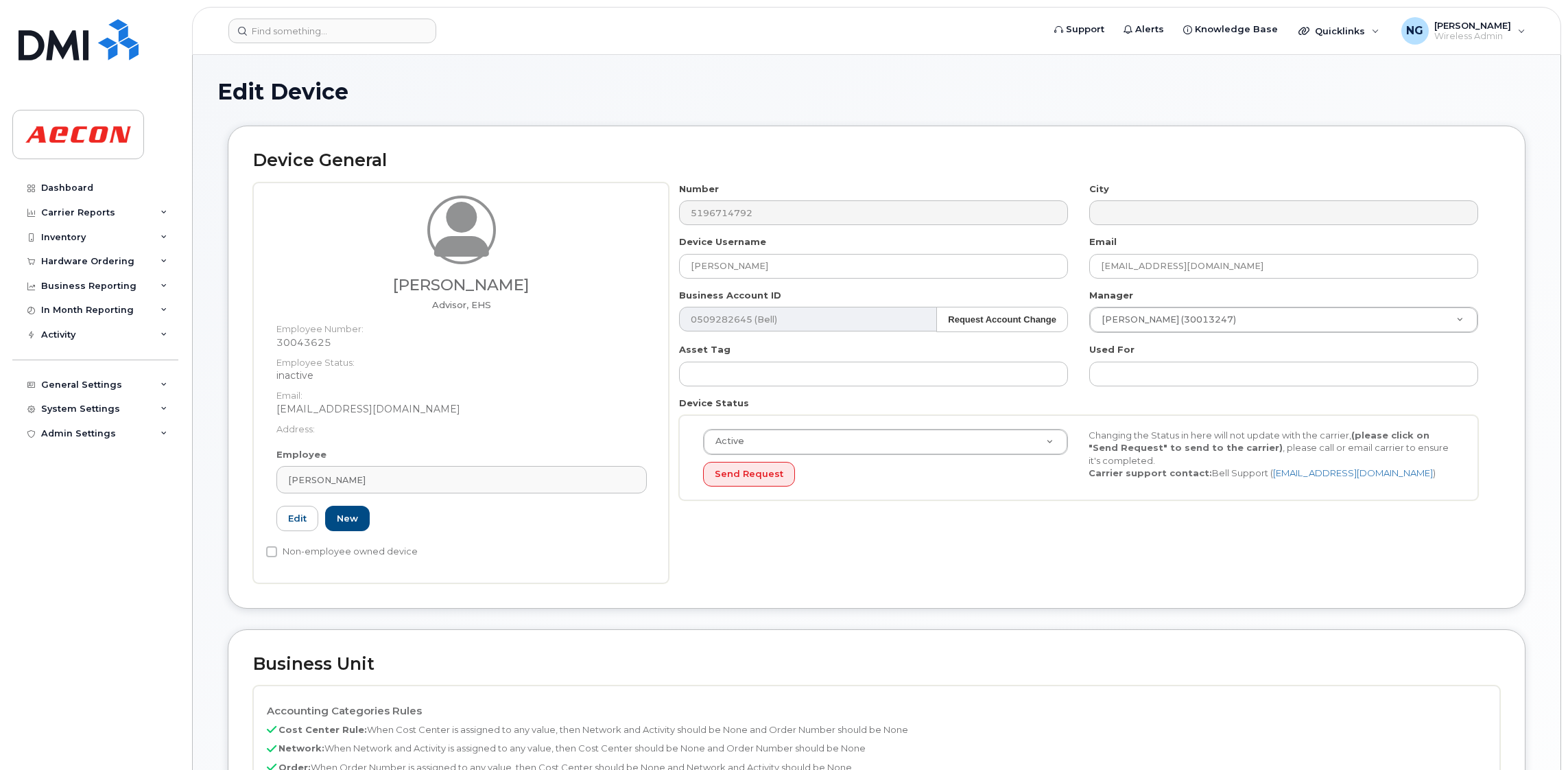
click at [534, 495] on div "Employee Nicole Sabol Type first three symbols or more 30043625 Edit New" at bounding box center [462, 496] width 391 height 95
click at [534, 481] on div "[PERSON_NAME]" at bounding box center [462, 480] width 347 height 13
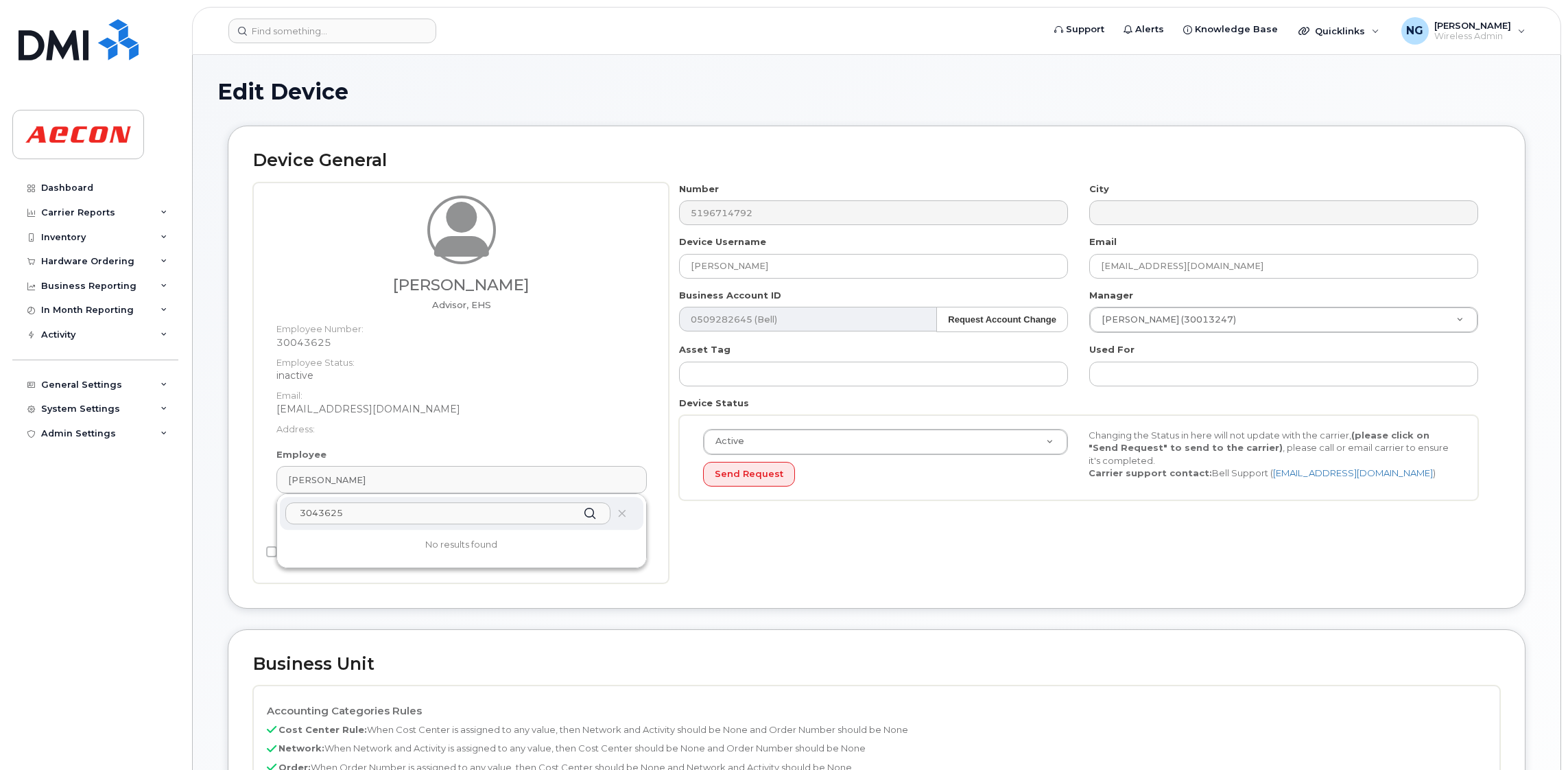
click at [298, 518] on input "3043625" at bounding box center [447, 513] width 325 height 22
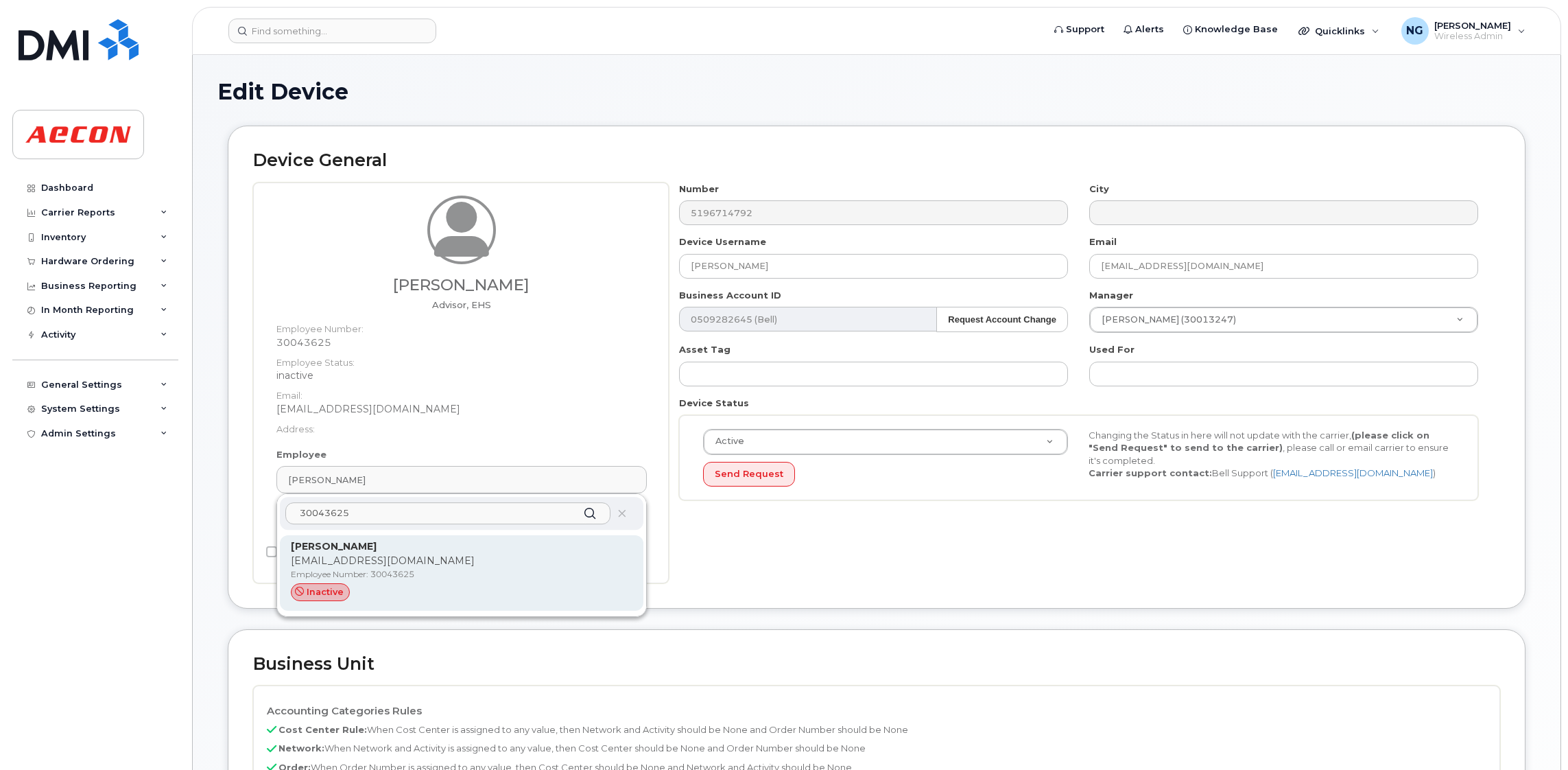
type input "30043625"
click at [418, 551] on p "[PERSON_NAME]" at bounding box center [462, 546] width 342 height 15
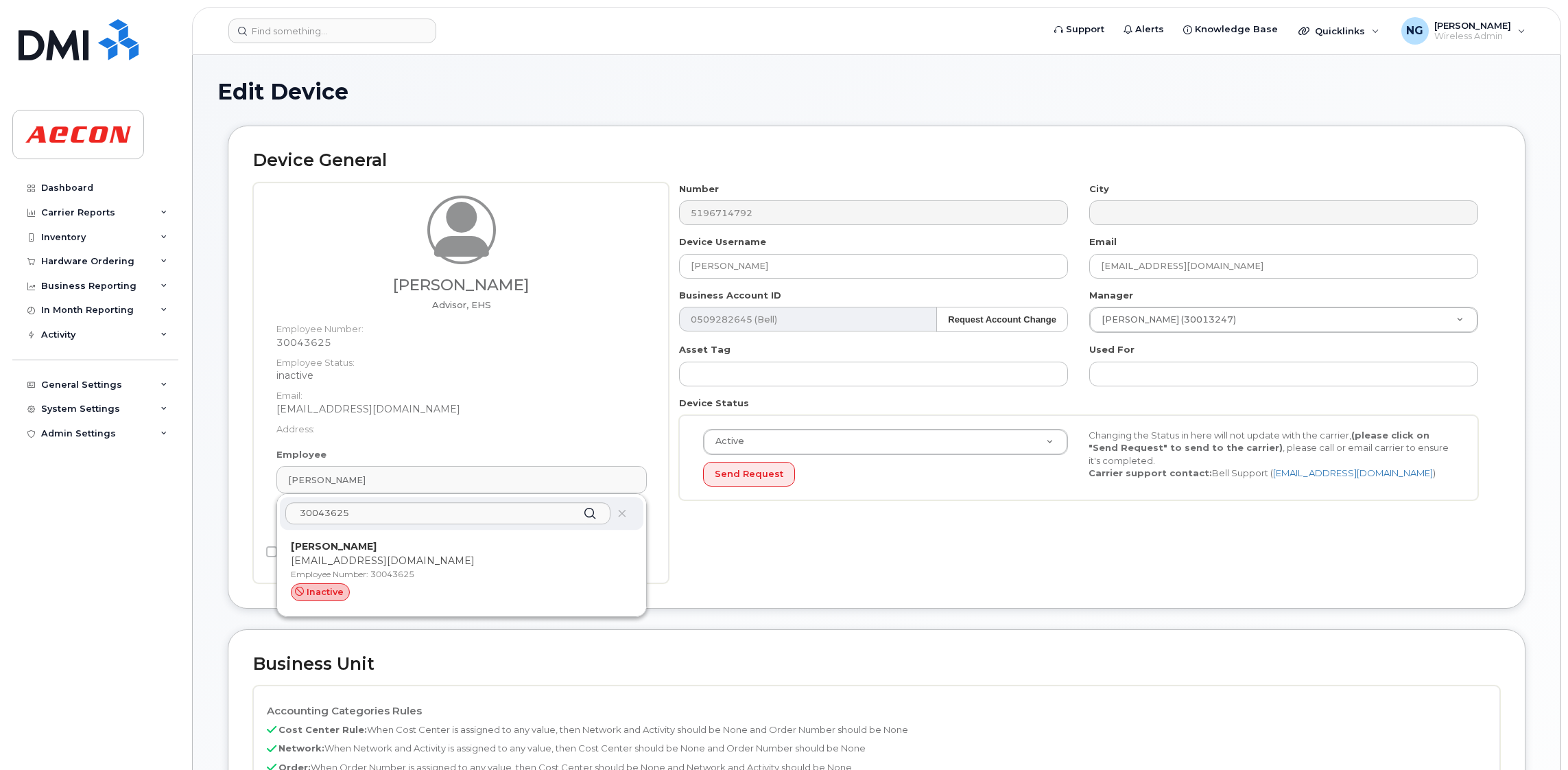
type input "nsabol@aecon.com"
type input "4779887"
type input "283607"
type input "283608"
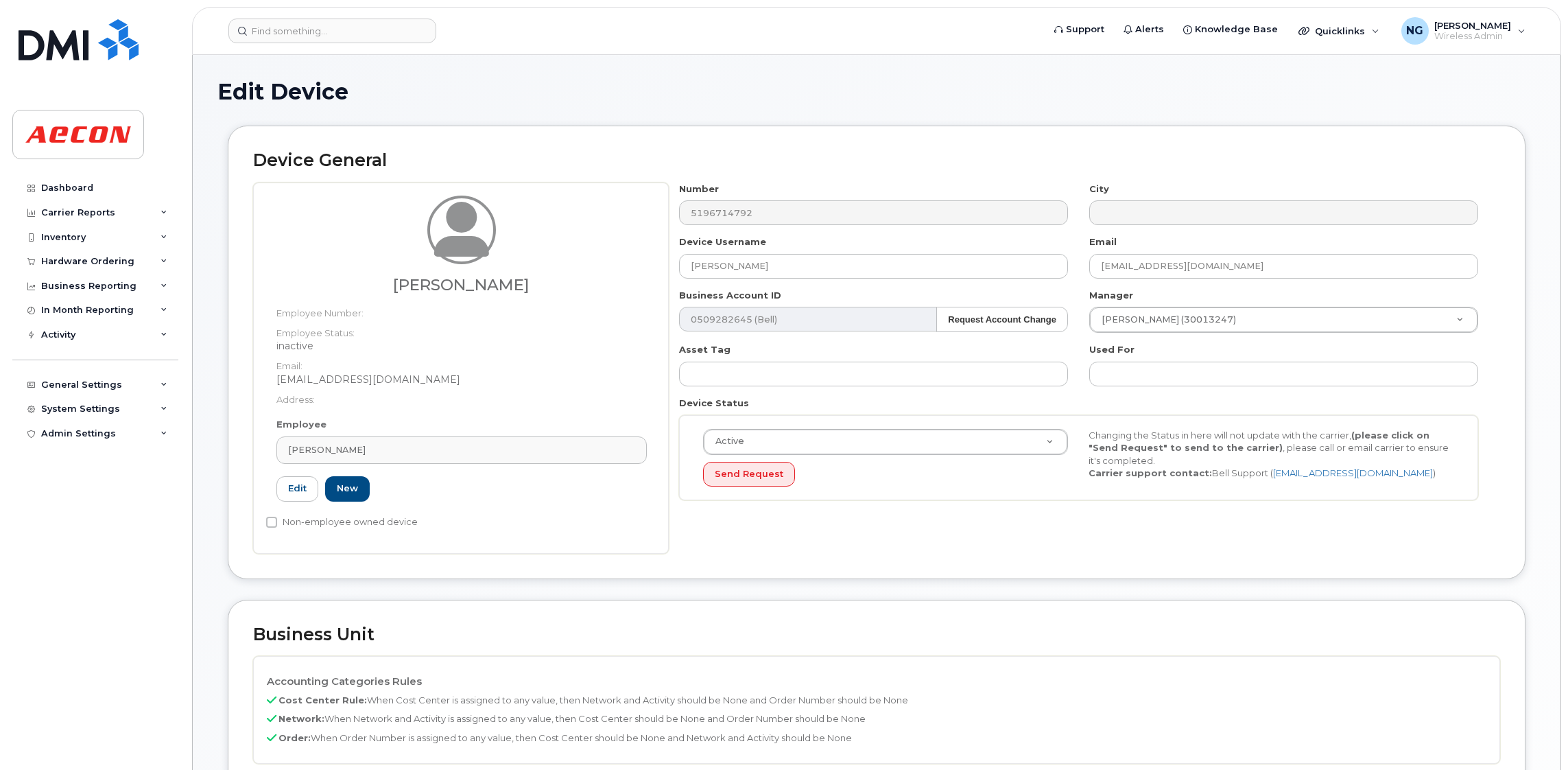
click at [486, 425] on div "Employee Nicole Sabol 30043625 Nicole Sabol NSABOL@AECON.COM Employee Number: 3…" at bounding box center [462, 465] width 391 height 95
click at [485, 456] on div "Nicole Sabol" at bounding box center [462, 450] width 347 height 13
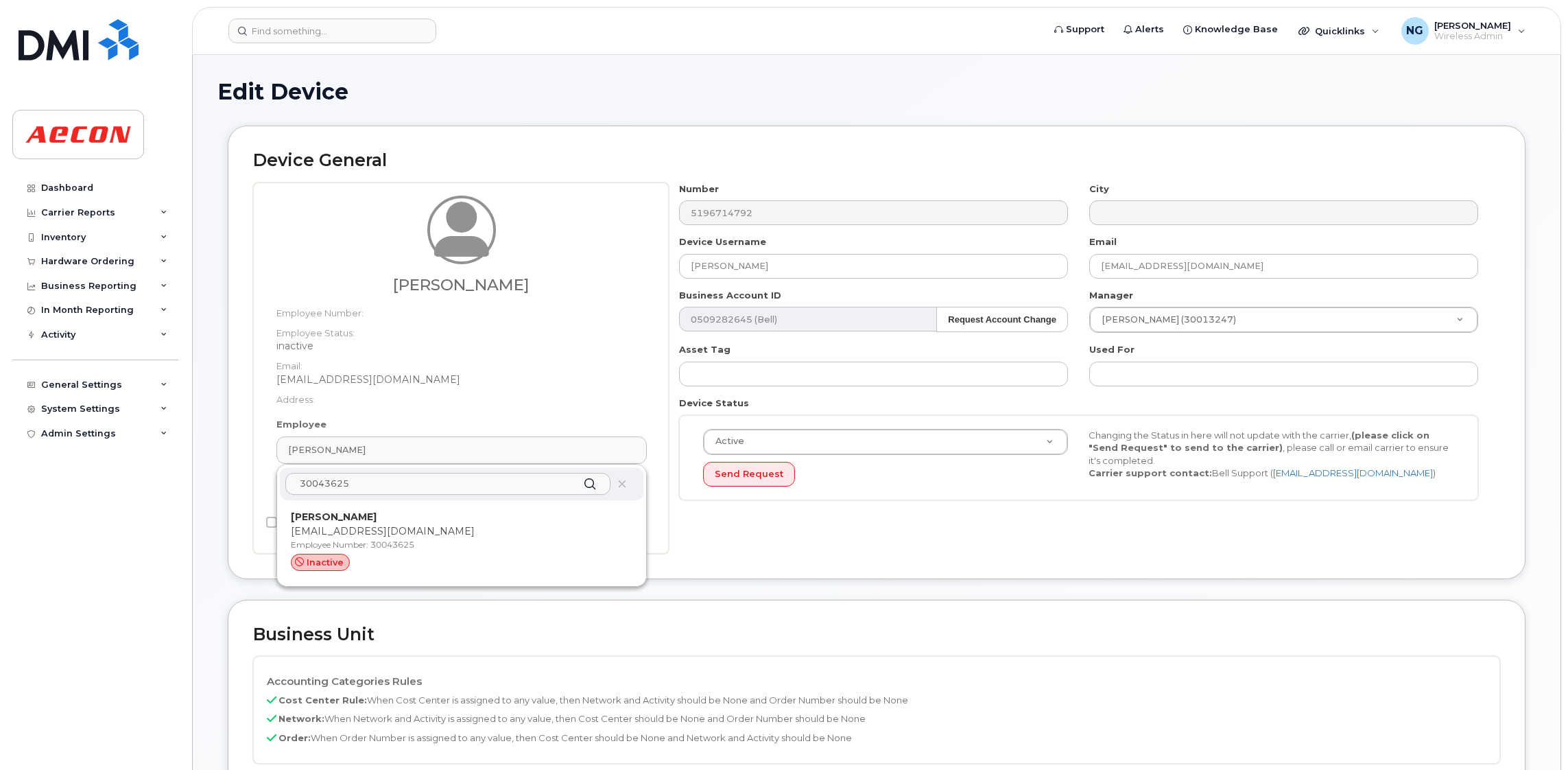
click at [464, 493] on input "30043625" at bounding box center [447, 483] width 325 height 22
type input "3"
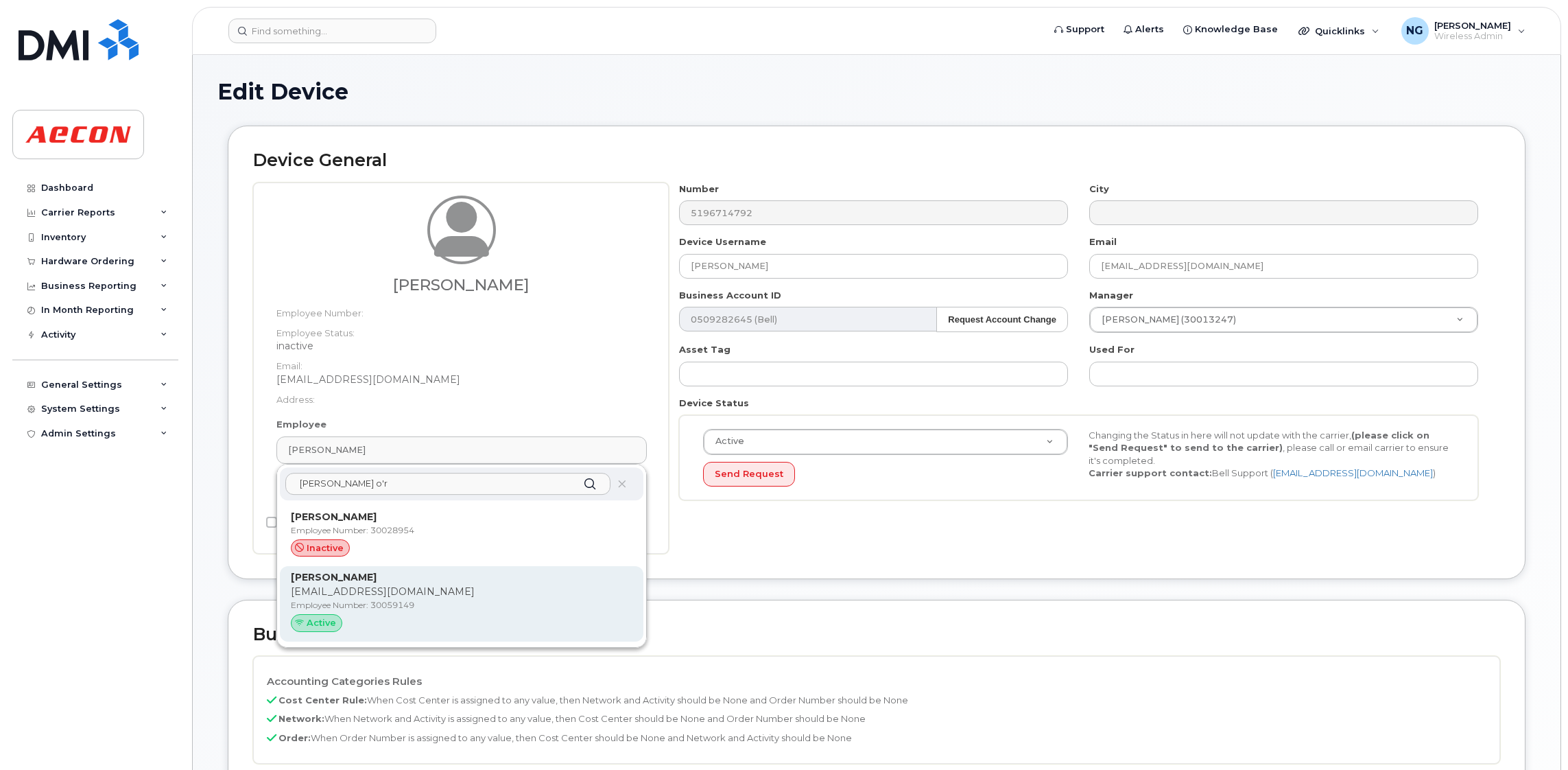
type input "jason o'r"
click at [422, 605] on p "Employee Number: 30059149" at bounding box center [462, 605] width 342 height 13
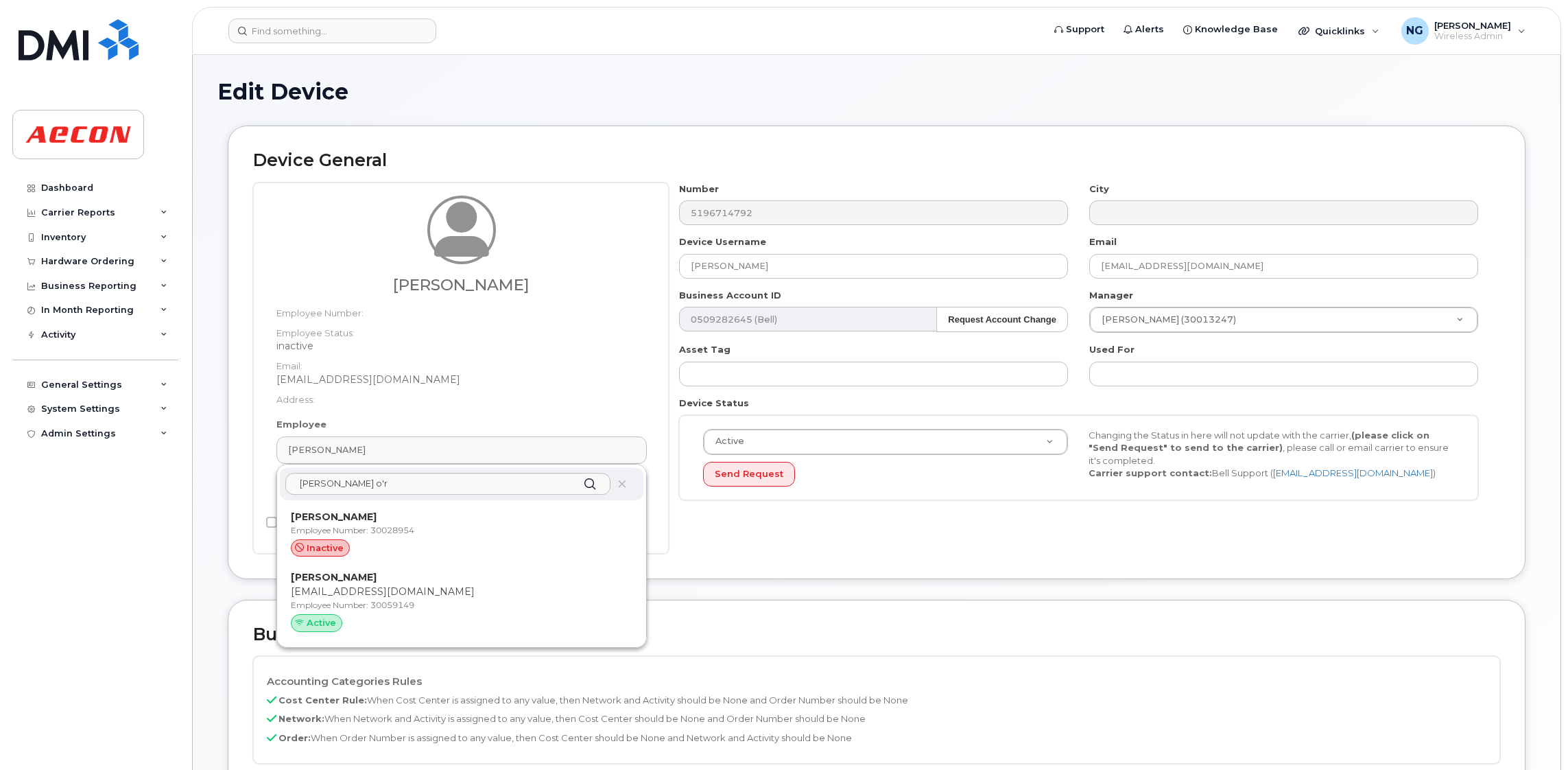
type input "30059149"
type input "Jason O'Rourke"
type input "jorourke@aecon.com"
type input "4779887"
type input "283607"
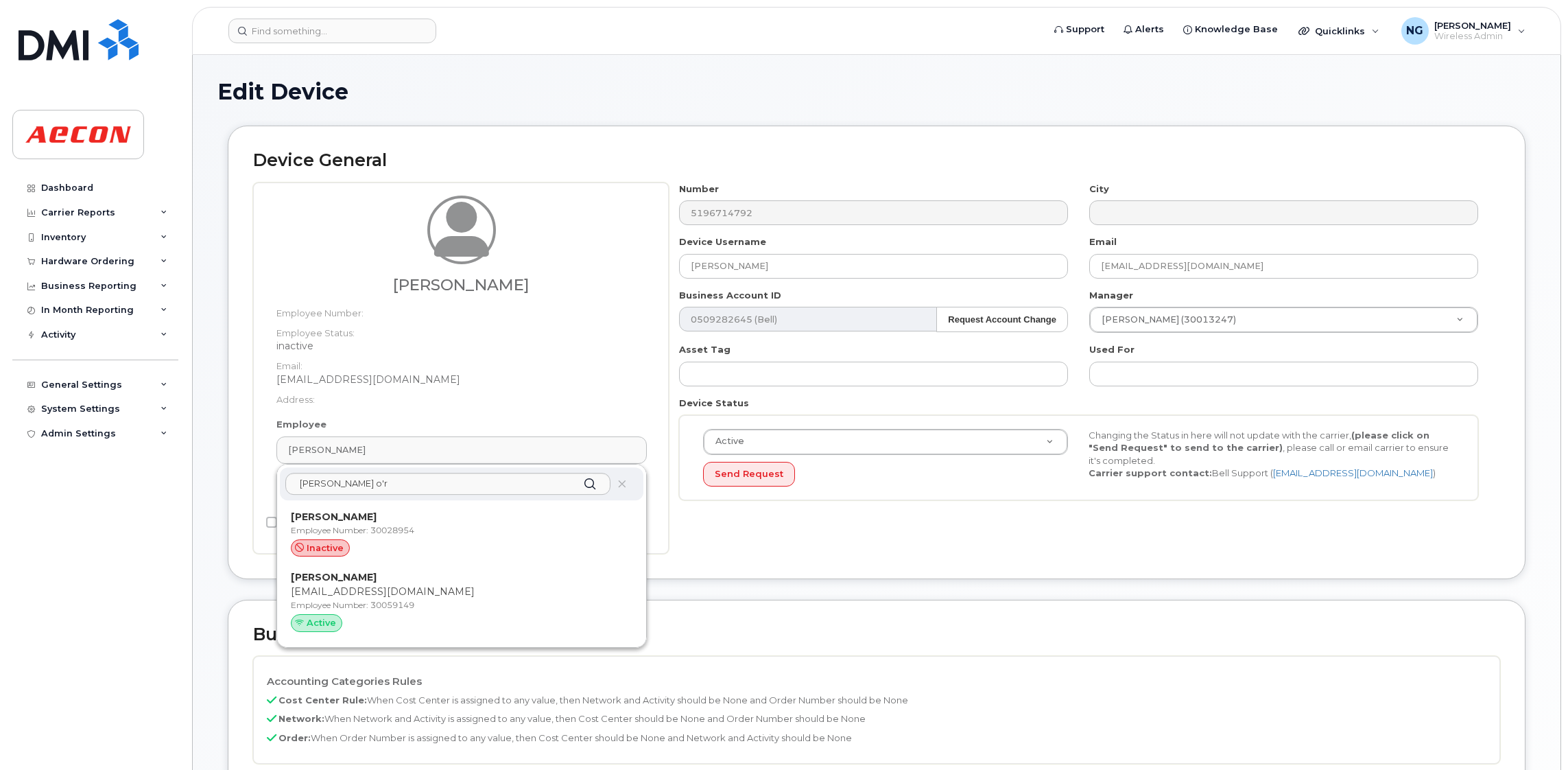
type input "283608"
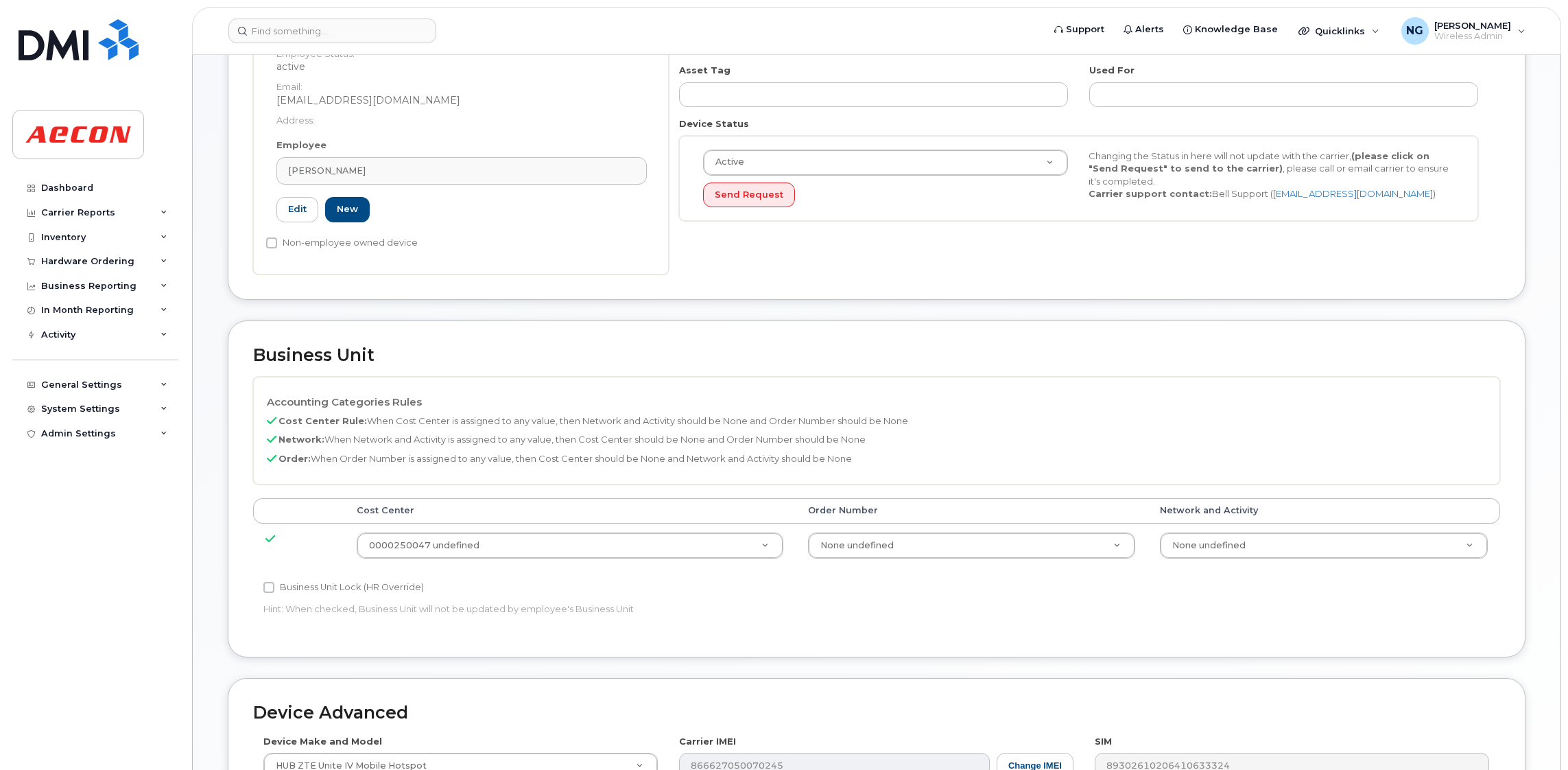
scroll to position [412, 0]
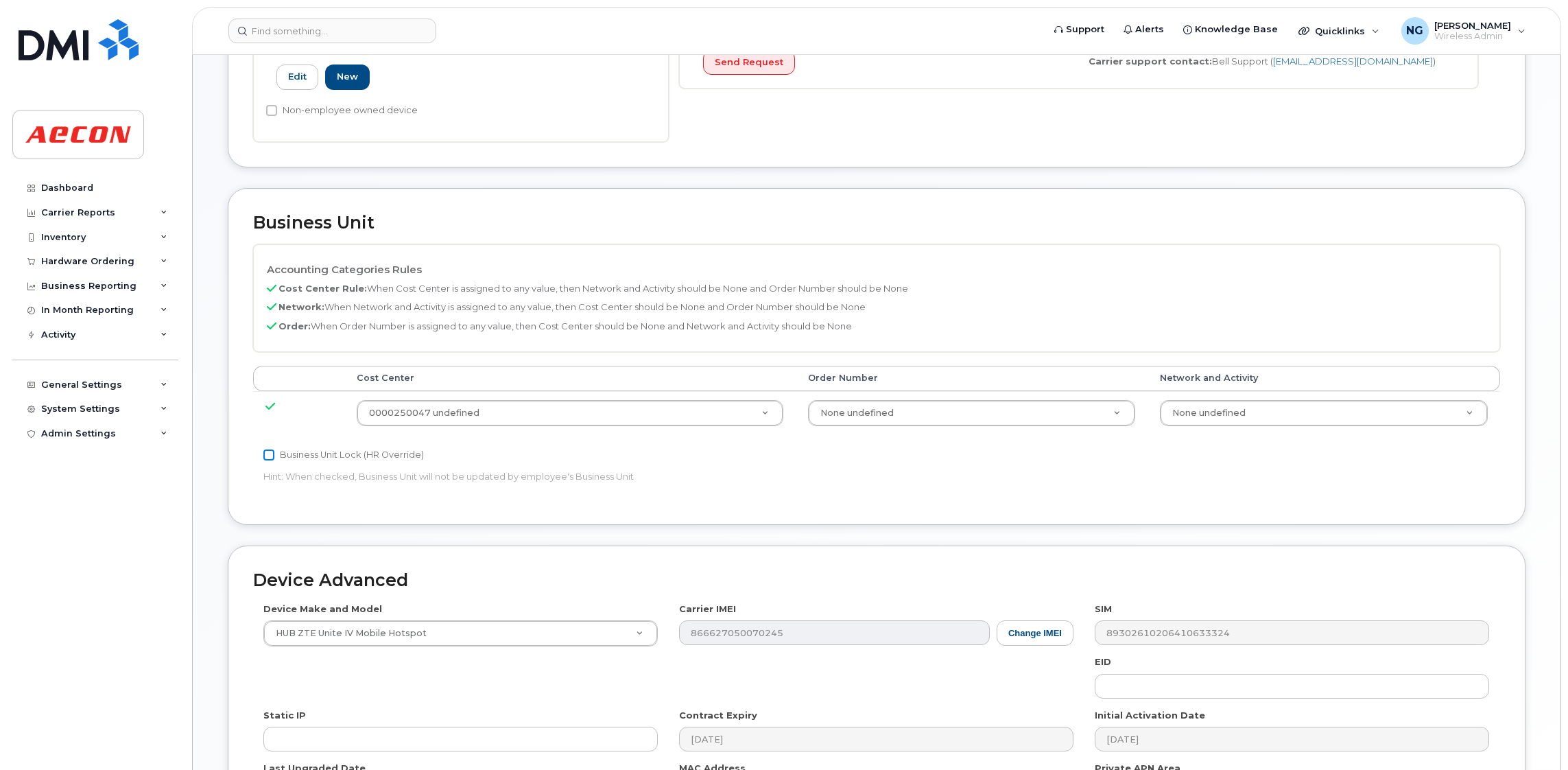
click at [263, 453] on div "Business Unit Lock (HR Override) Hint: When checked, Business Unit will not be …" at bounding box center [668, 469] width 831 height 43
drag, startPoint x: 263, startPoint y: 453, endPoint x: 274, endPoint y: 460, distance: 13.0
click at [274, 460] on input "Business Unit Lock (HR Override)" at bounding box center [269, 455] width 11 height 11
checkbox input "true"
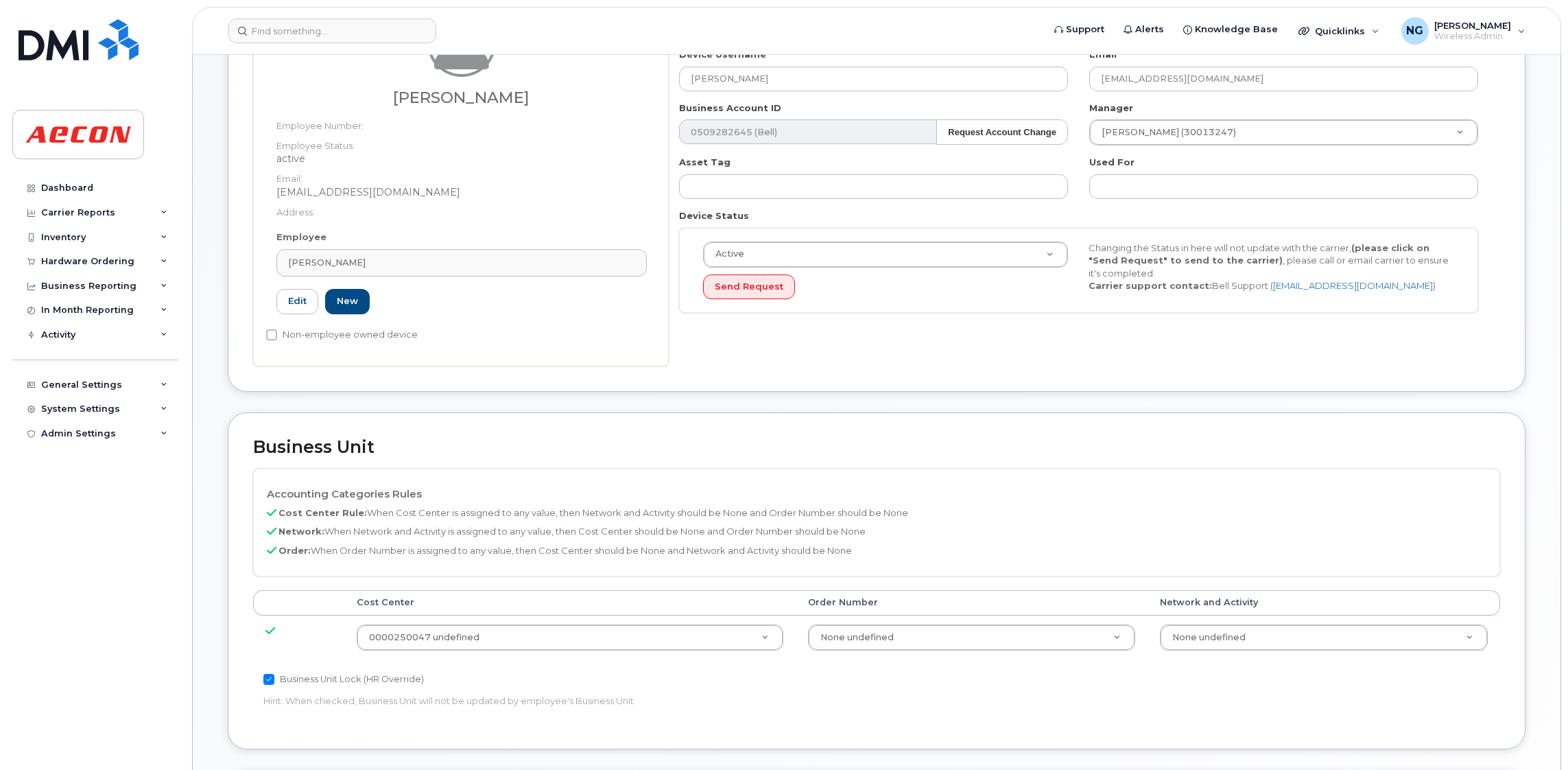
scroll to position [599, 0]
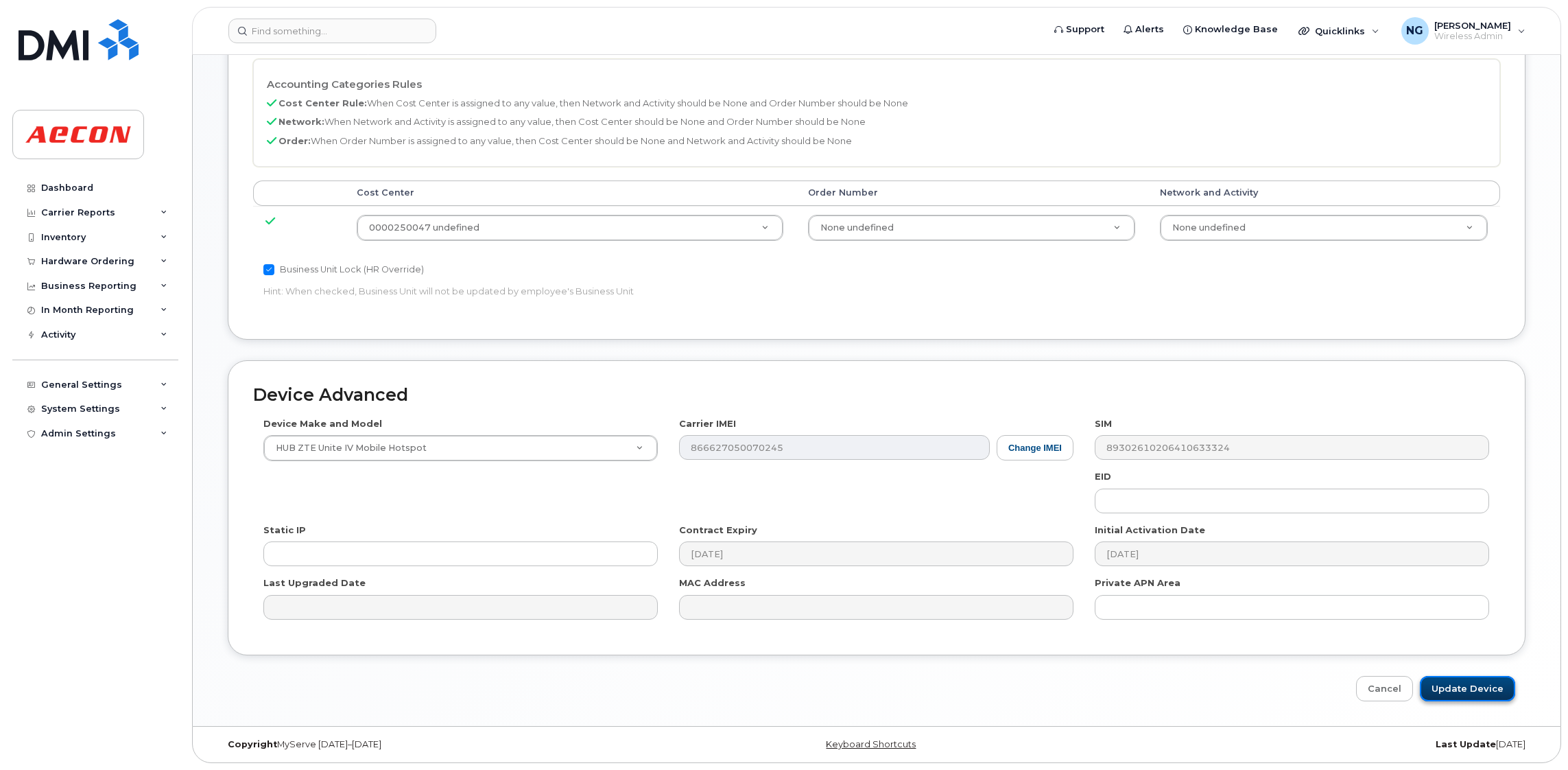
drag, startPoint x: 1490, startPoint y: 690, endPoint x: 1494, endPoint y: 684, distance: 7.2
click at [1489, 690] on input "Update Device" at bounding box center [1467, 689] width 95 height 25
type input "Saving..."
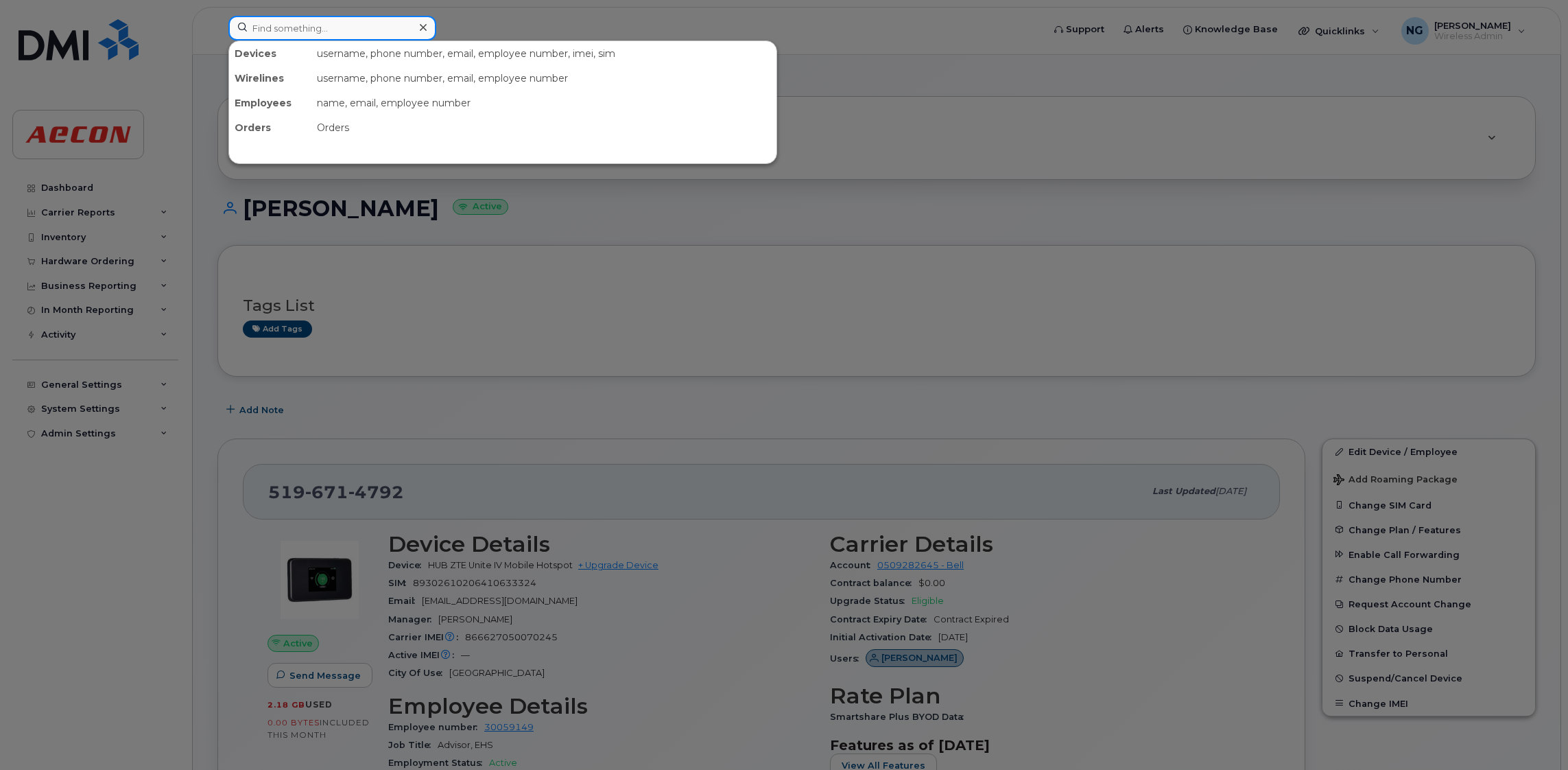
click at [352, 36] on input at bounding box center [332, 28] width 208 height 25
click at [1219, 52] on div at bounding box center [784, 385] width 1568 height 770
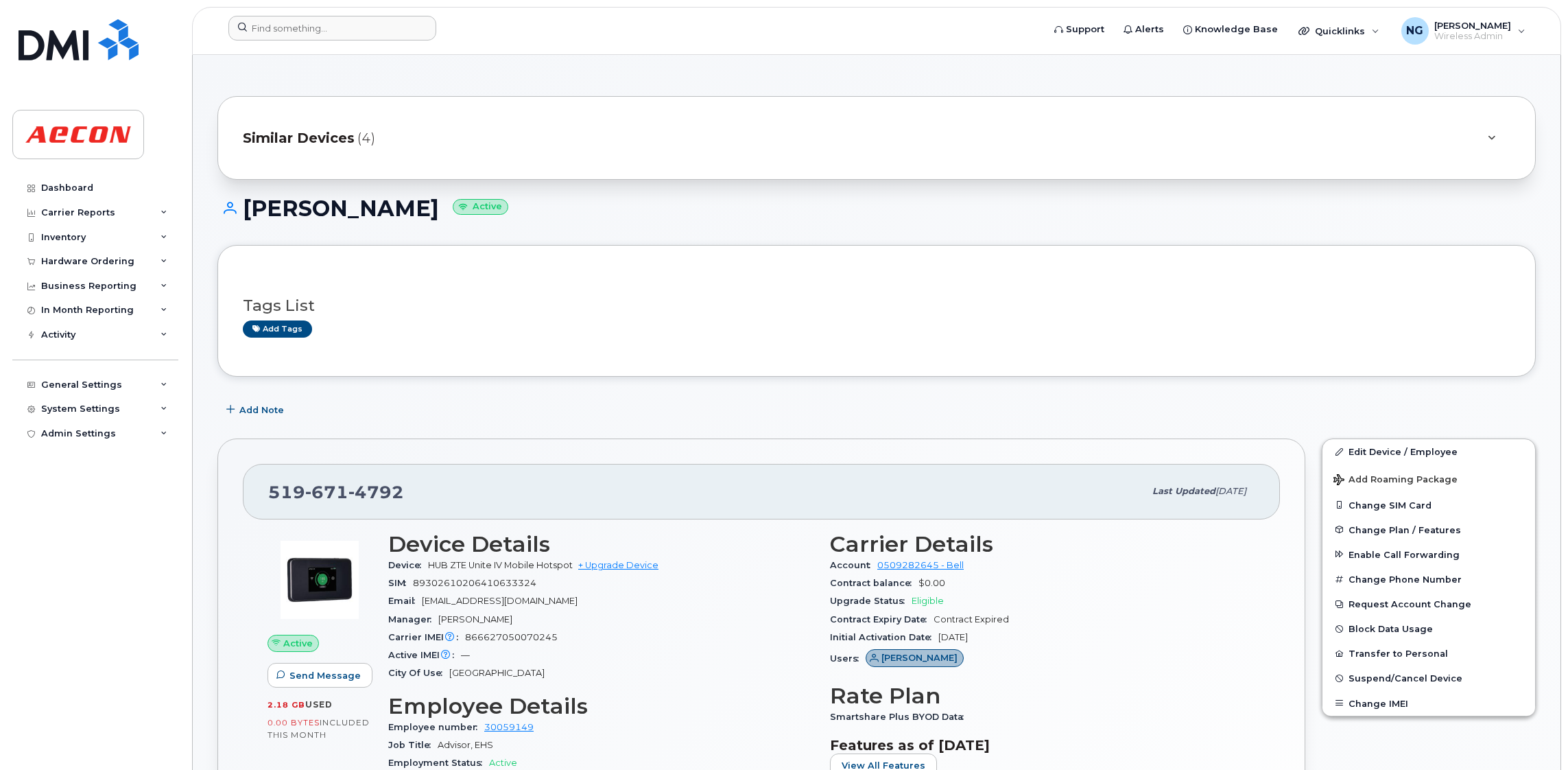
click at [305, 141] on span "Similar Devices" at bounding box center [299, 138] width 112 height 20
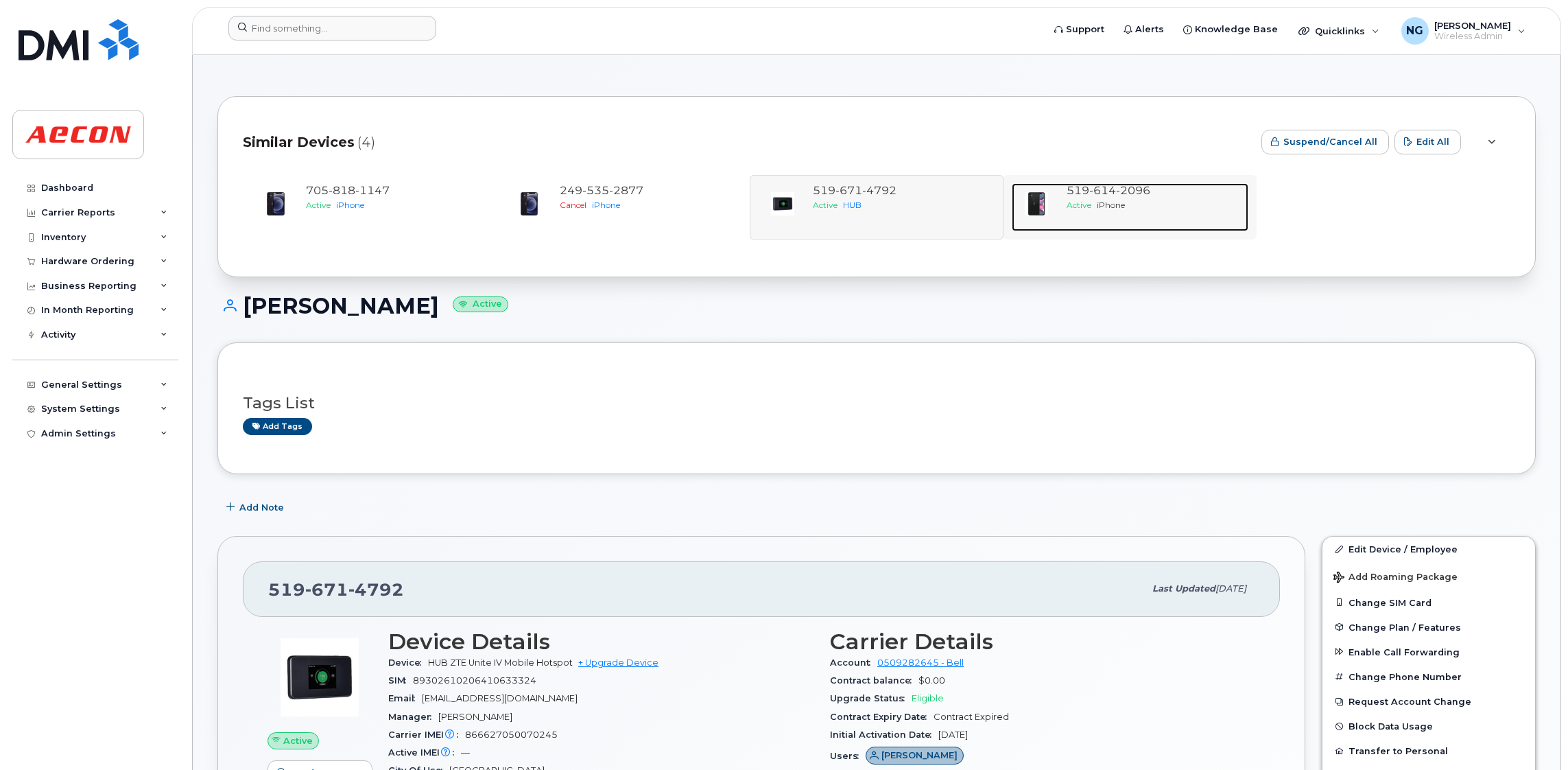
click at [1117, 196] on span "2096" at bounding box center [1132, 190] width 34 height 13
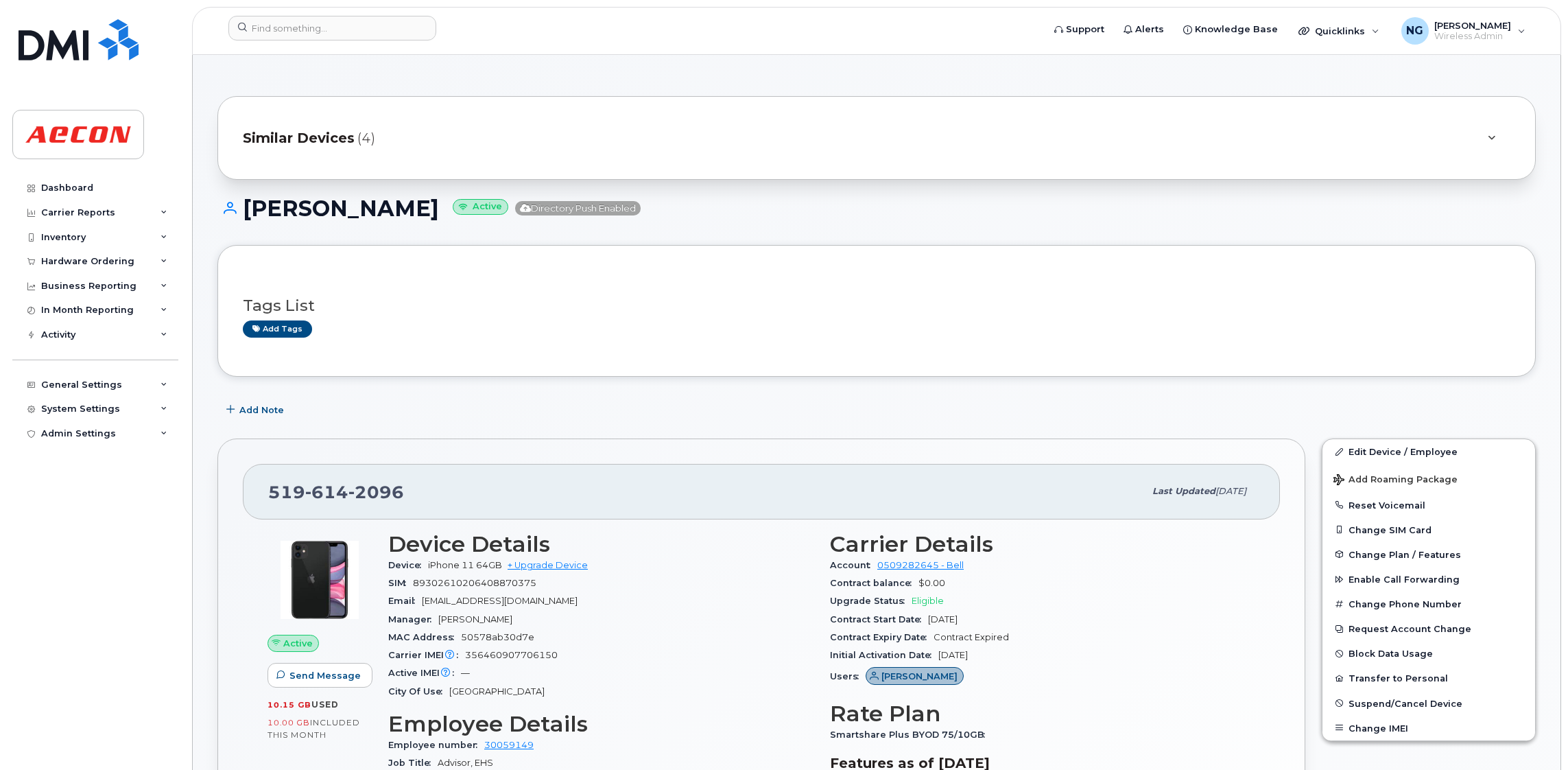
click at [318, 144] on span "Similar Devices" at bounding box center [299, 138] width 112 height 20
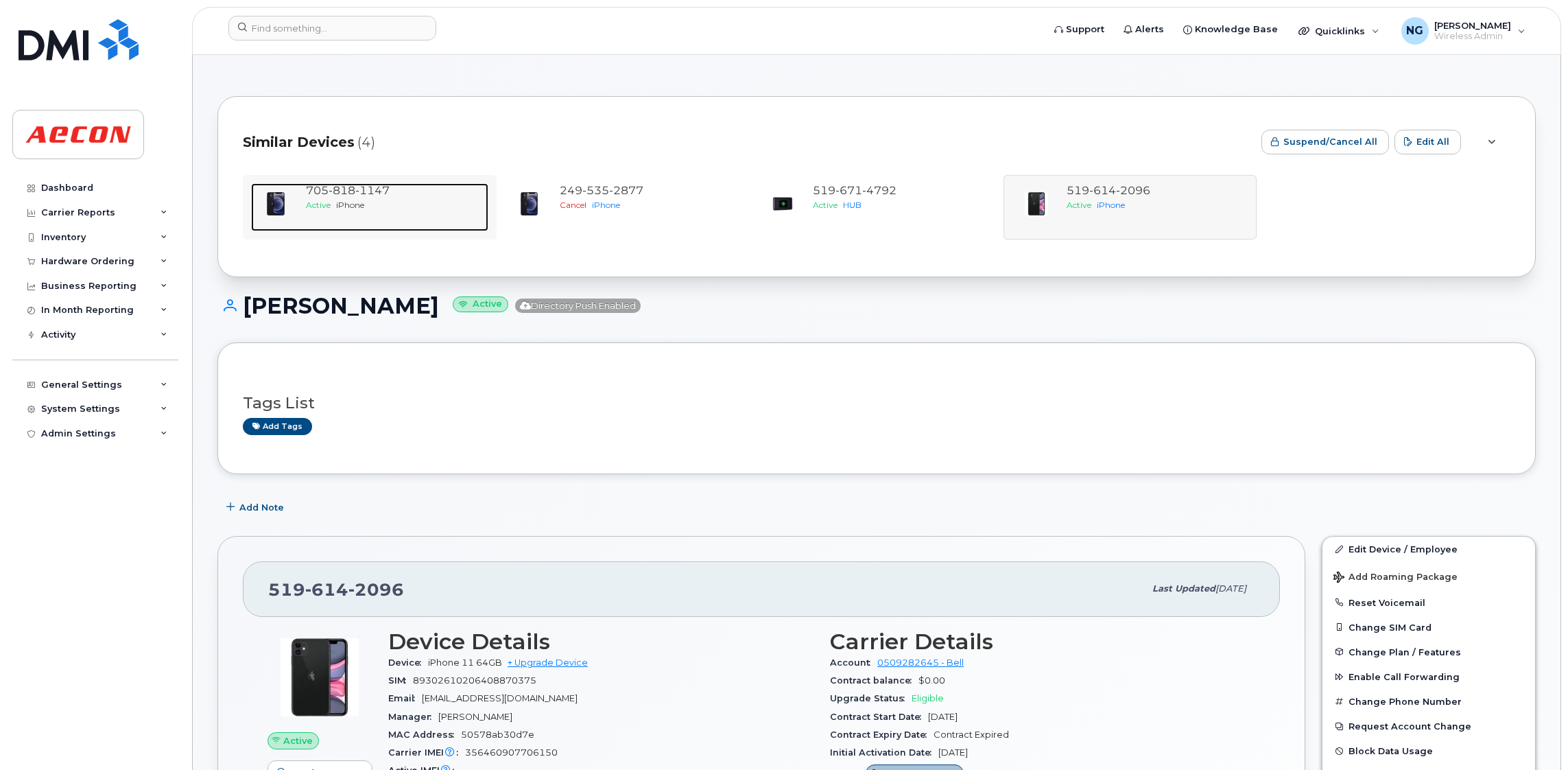
click at [353, 201] on span "iPhone" at bounding box center [350, 205] width 28 height 11
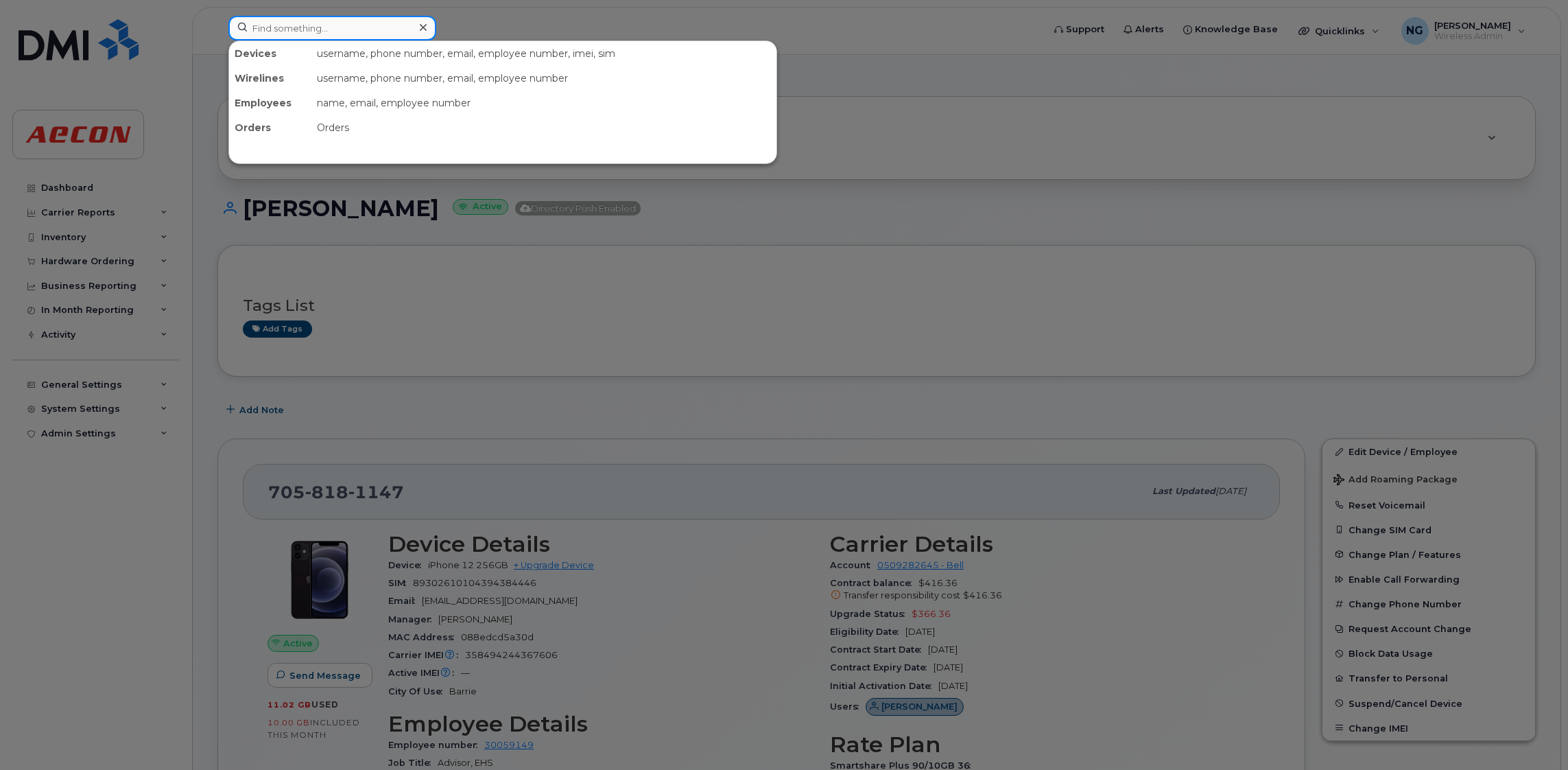
click at [378, 32] on input at bounding box center [332, 28] width 208 height 25
drag, startPoint x: 291, startPoint y: 9, endPoint x: 293, endPoint y: 25, distance: 16.1
click at [291, 9] on div at bounding box center [784, 385] width 1568 height 770
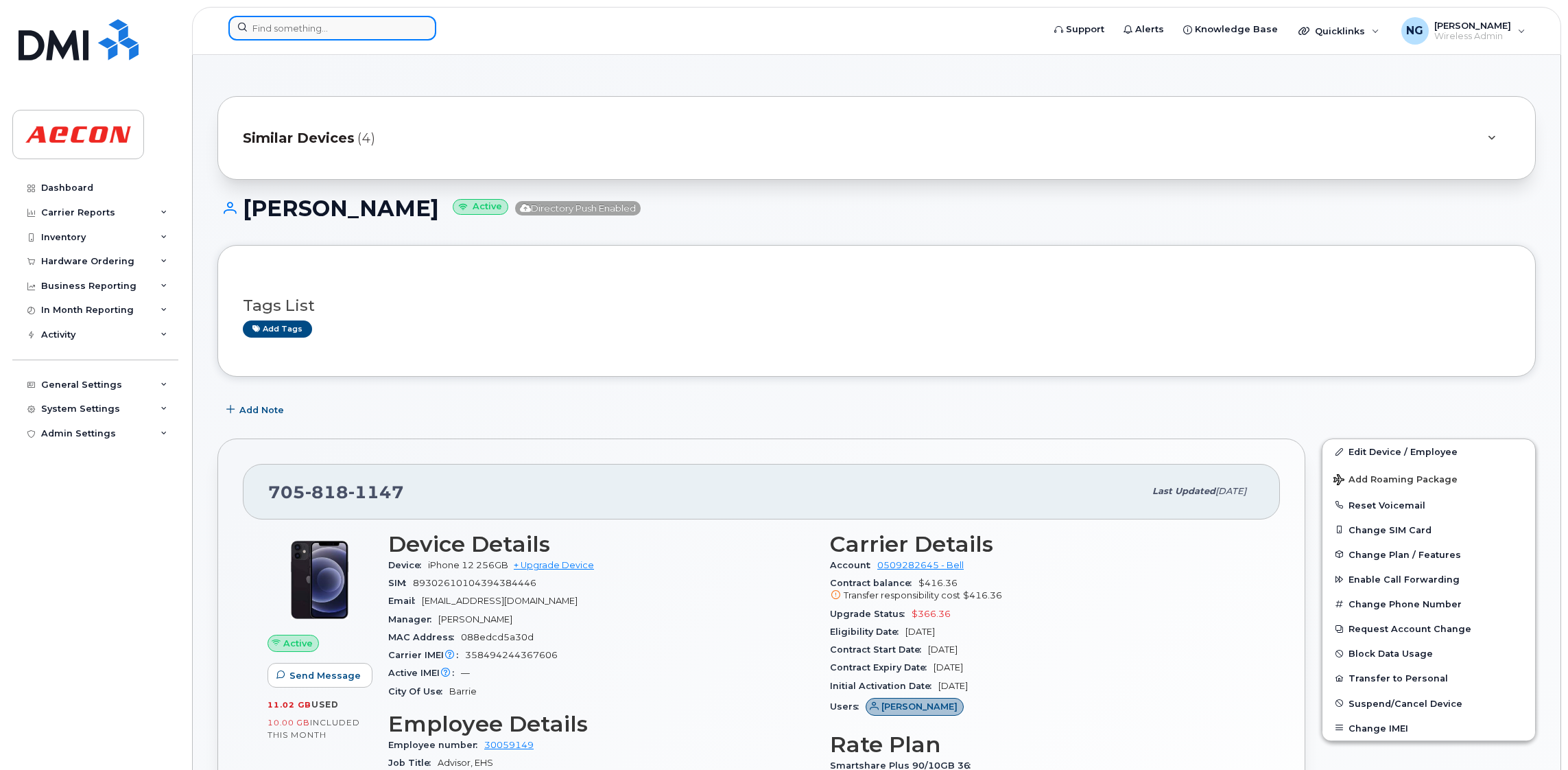
drag, startPoint x: 268, startPoint y: 32, endPoint x: 251, endPoint y: 32, distance: 17.0
click at [268, 32] on input at bounding box center [332, 28] width 208 height 25
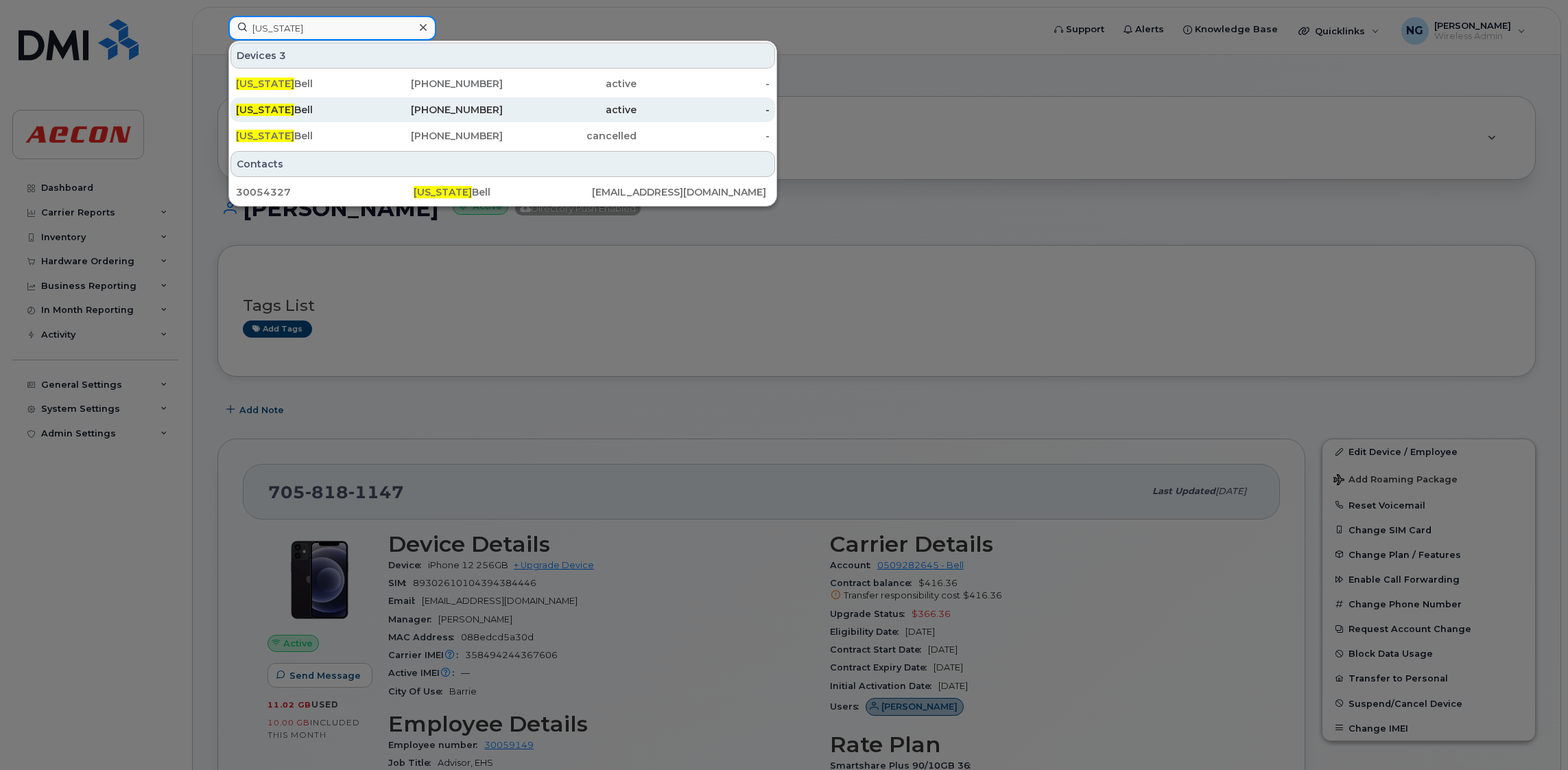
type input "montana"
click at [443, 106] on div "437-432-4018" at bounding box center [436, 110] width 134 height 14
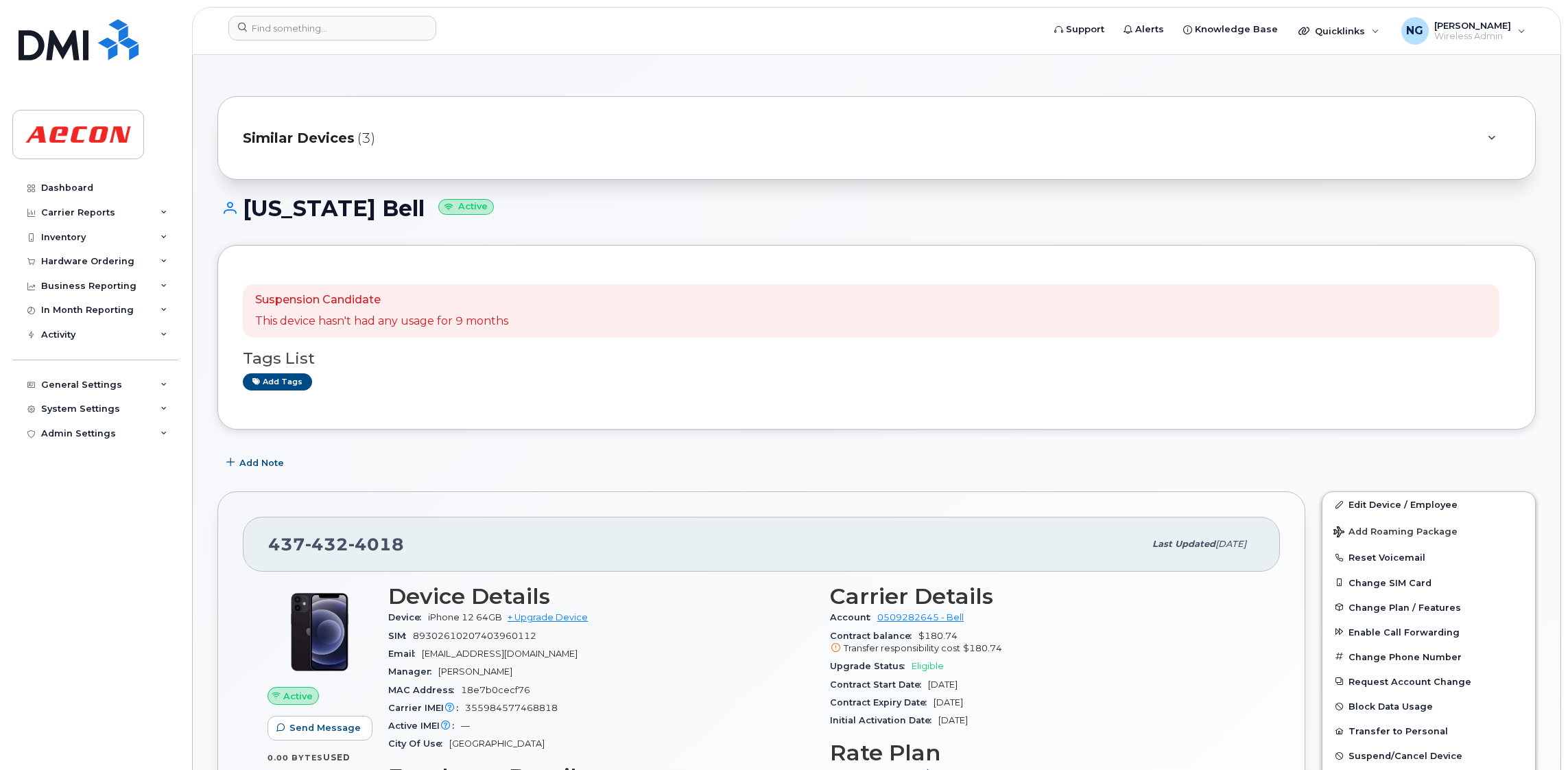
click at [298, 132] on span "Similar Devices" at bounding box center [299, 138] width 112 height 20
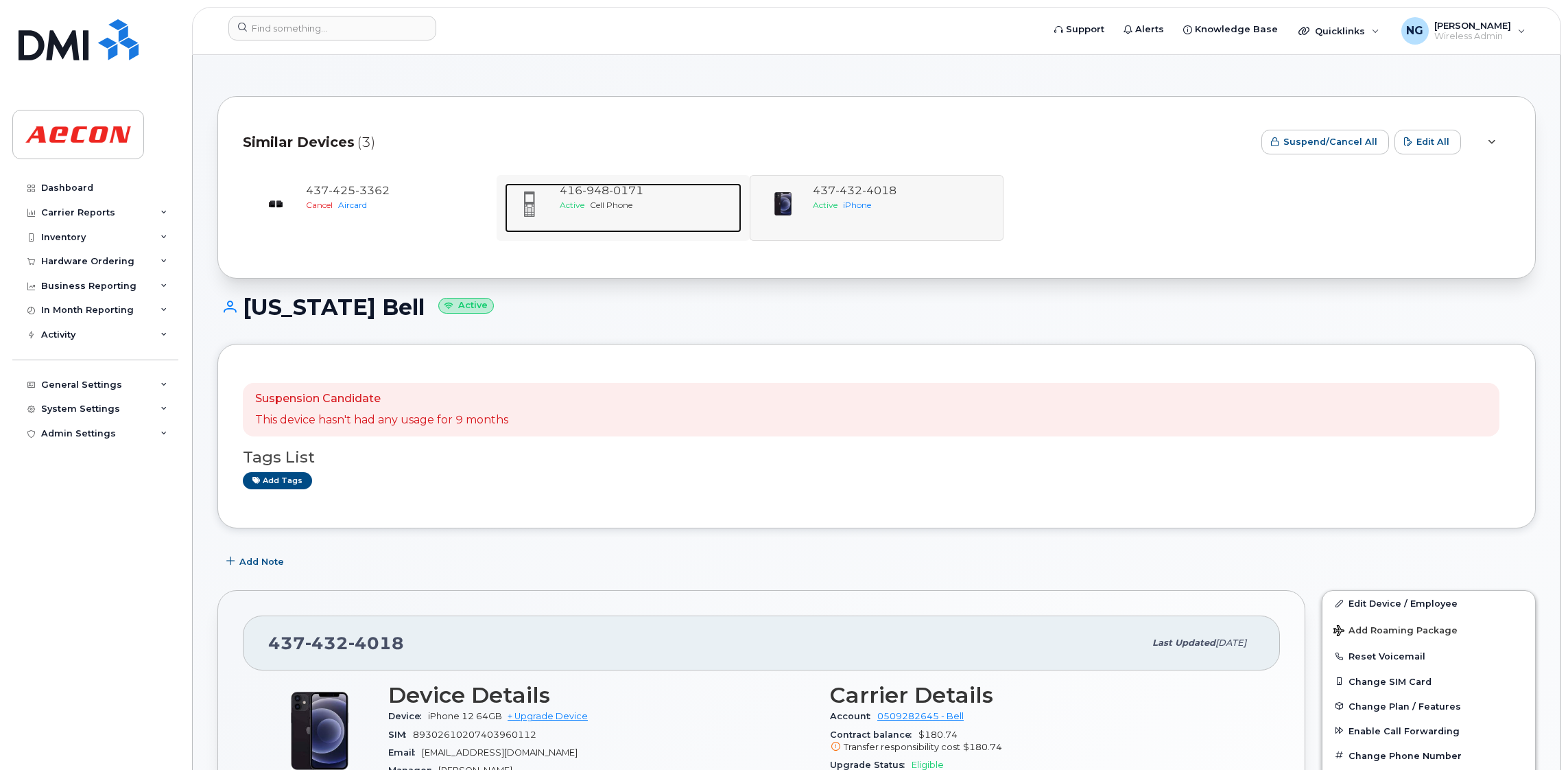
click at [596, 209] on span "Cell Phone" at bounding box center [611, 205] width 43 height 11
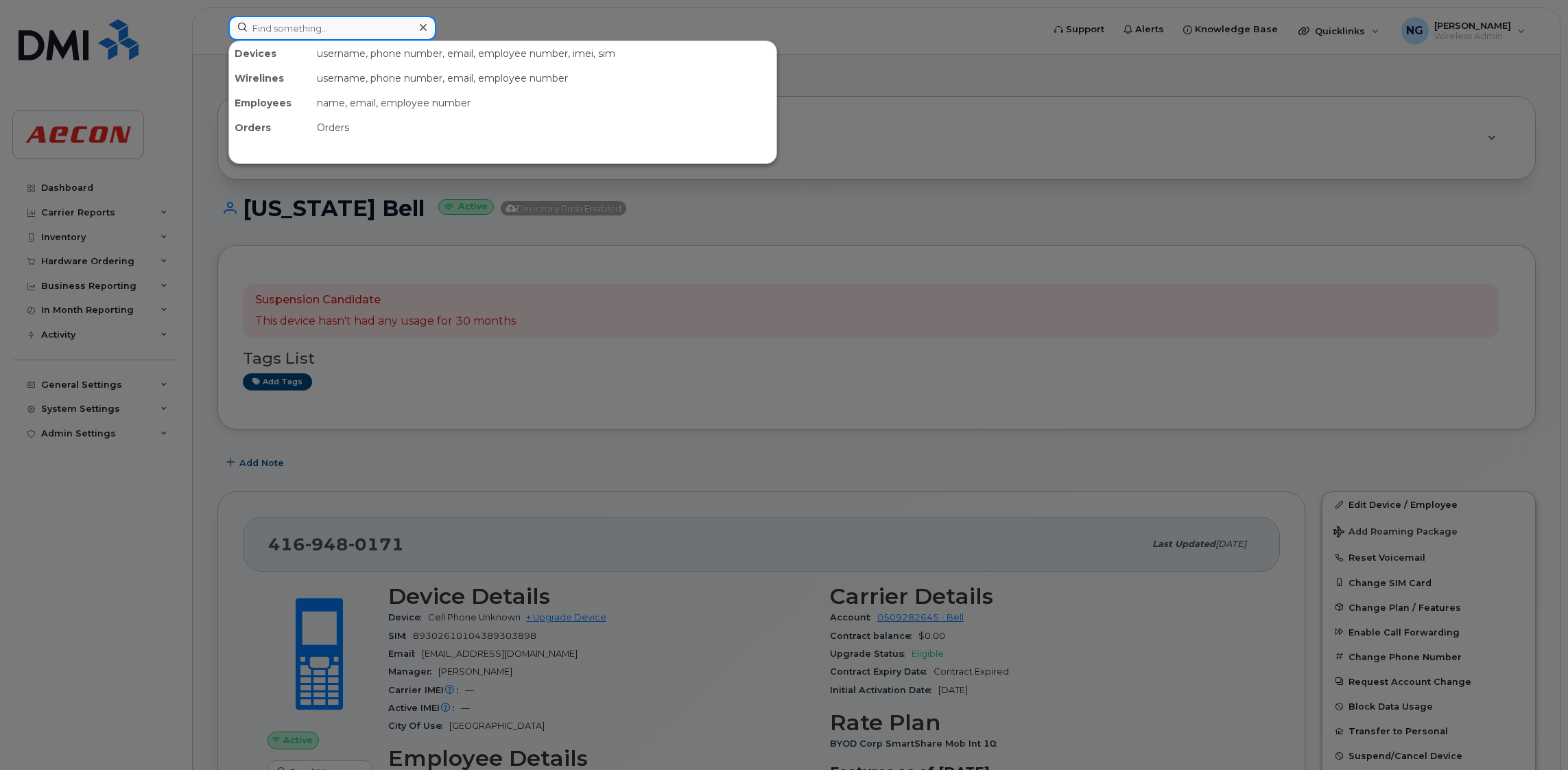
click at [343, 19] on input at bounding box center [332, 28] width 208 height 25
type input "3652924921"
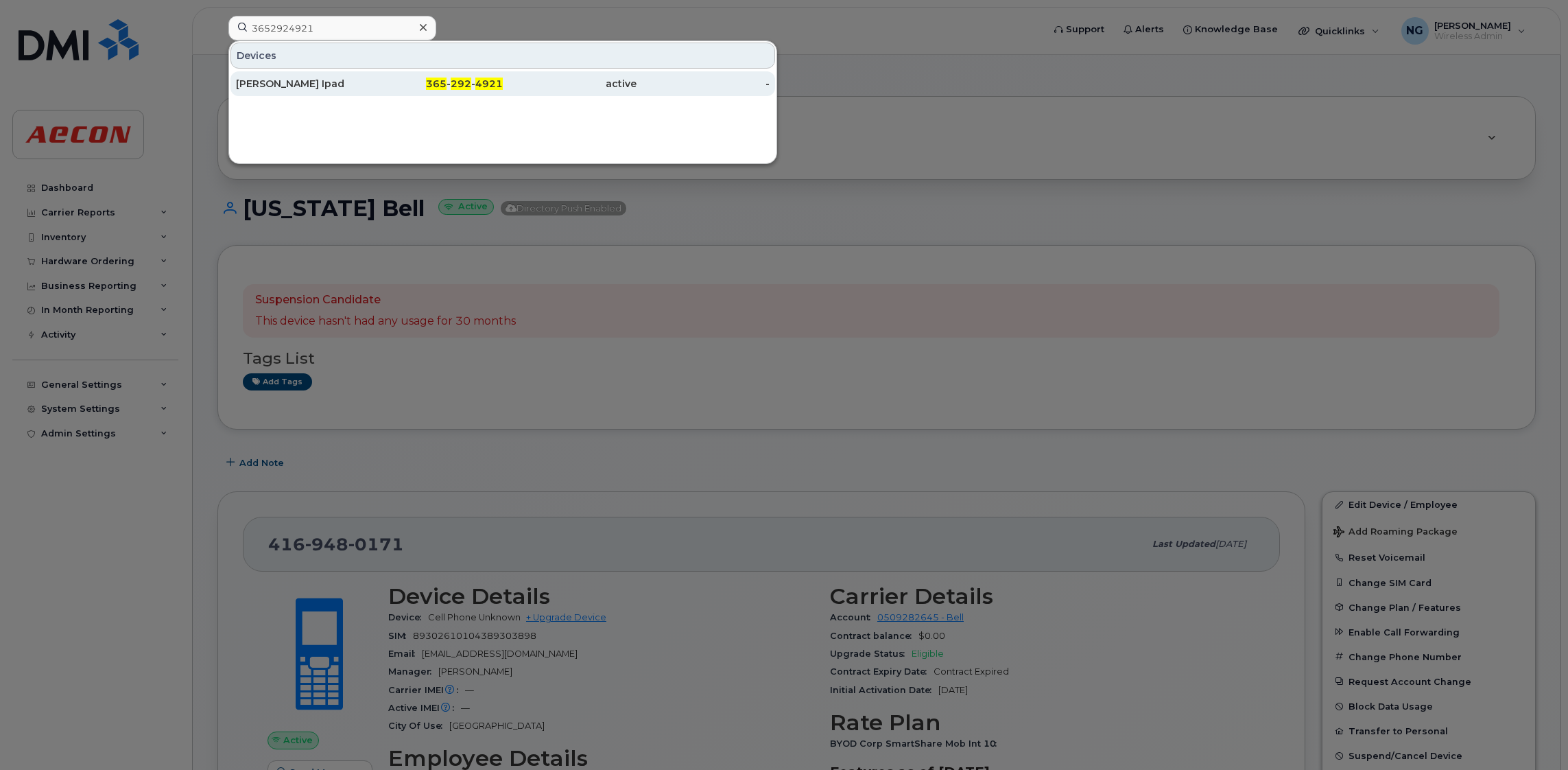
click at [485, 82] on span "4921" at bounding box center [489, 84] width 27 height 13
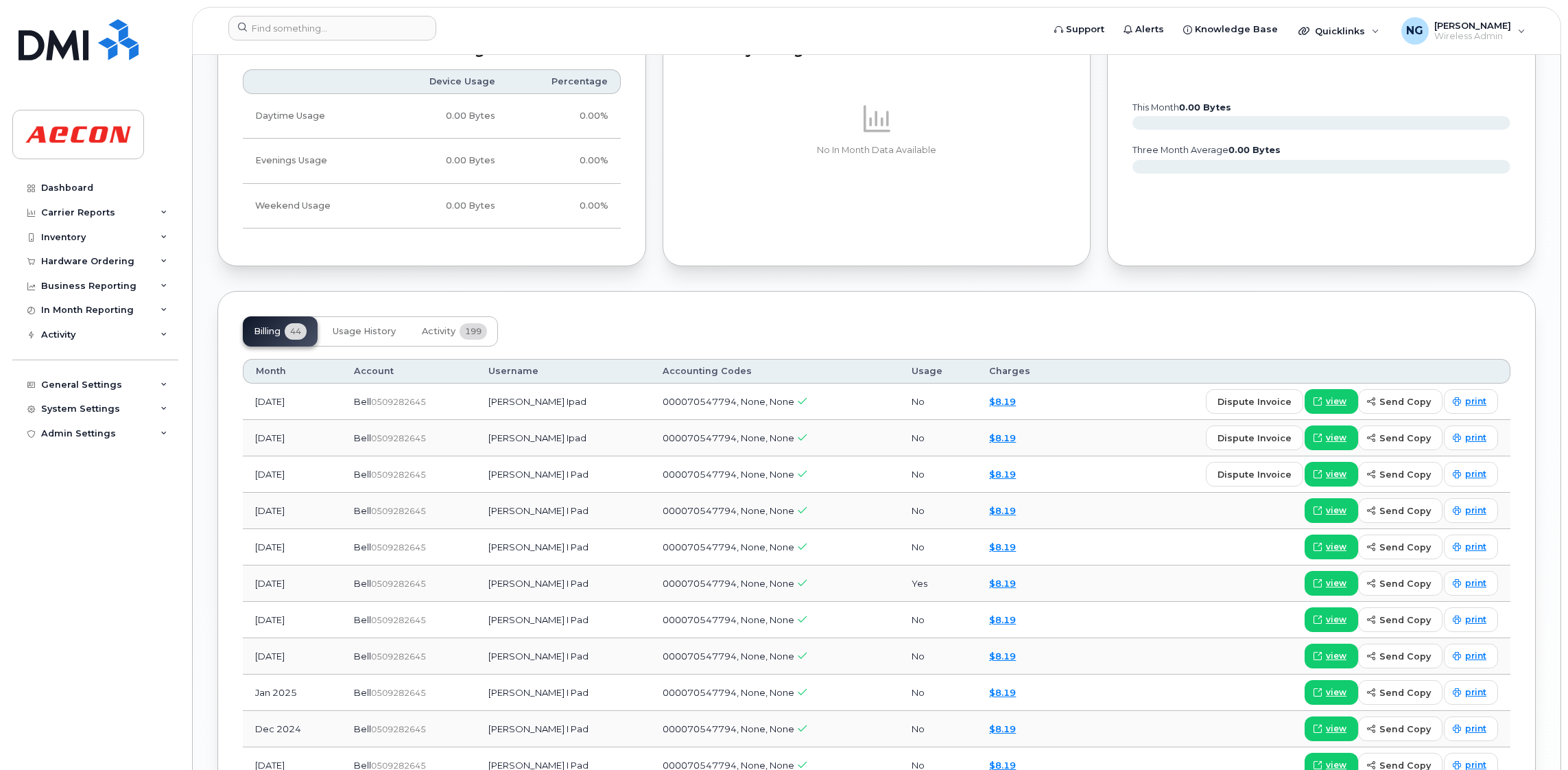
scroll to position [1365, 0]
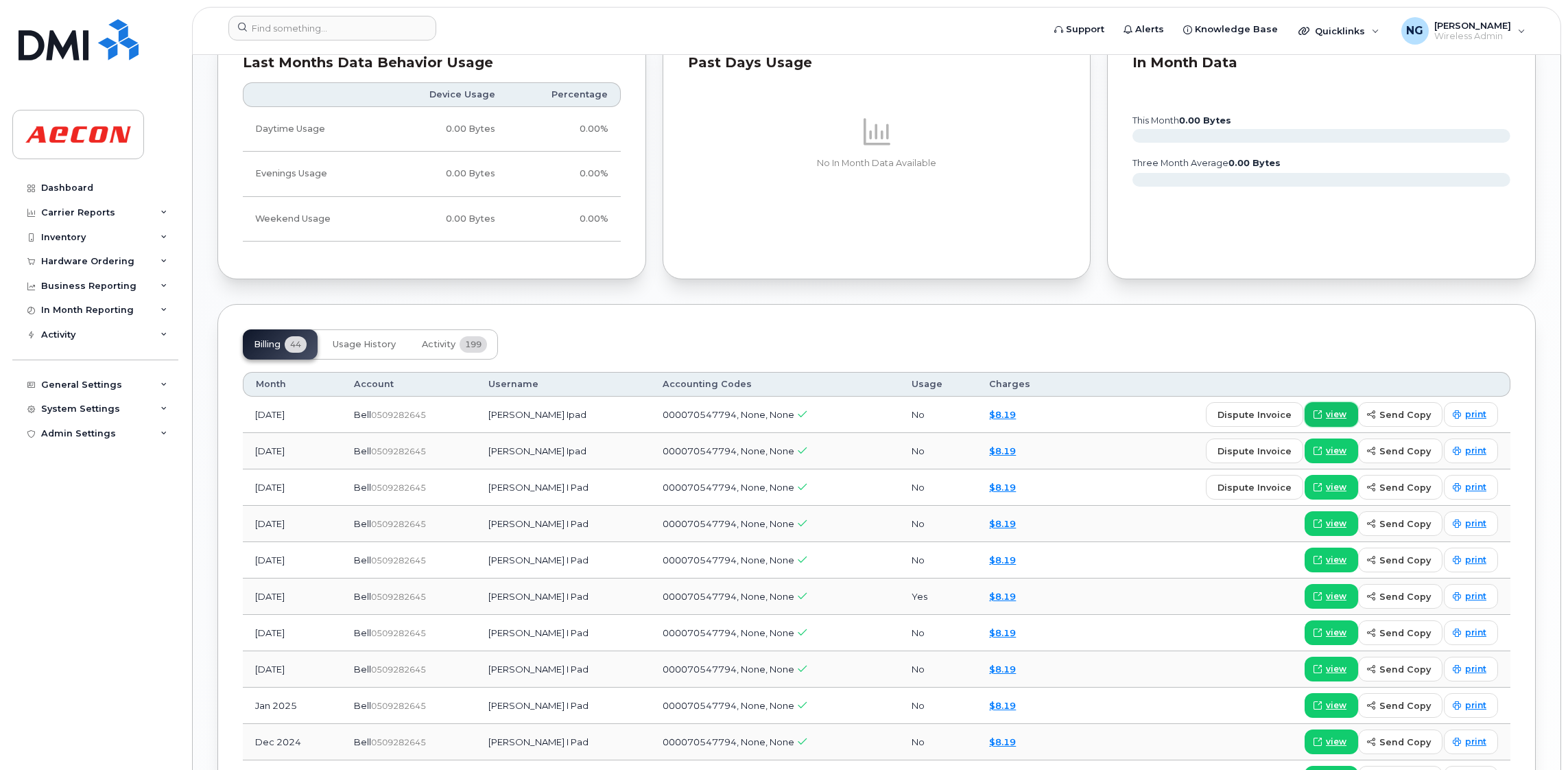
click at [1342, 413] on span "view" at bounding box center [1335, 415] width 20 height 13
